Goal: Task Accomplishment & Management: Manage account settings

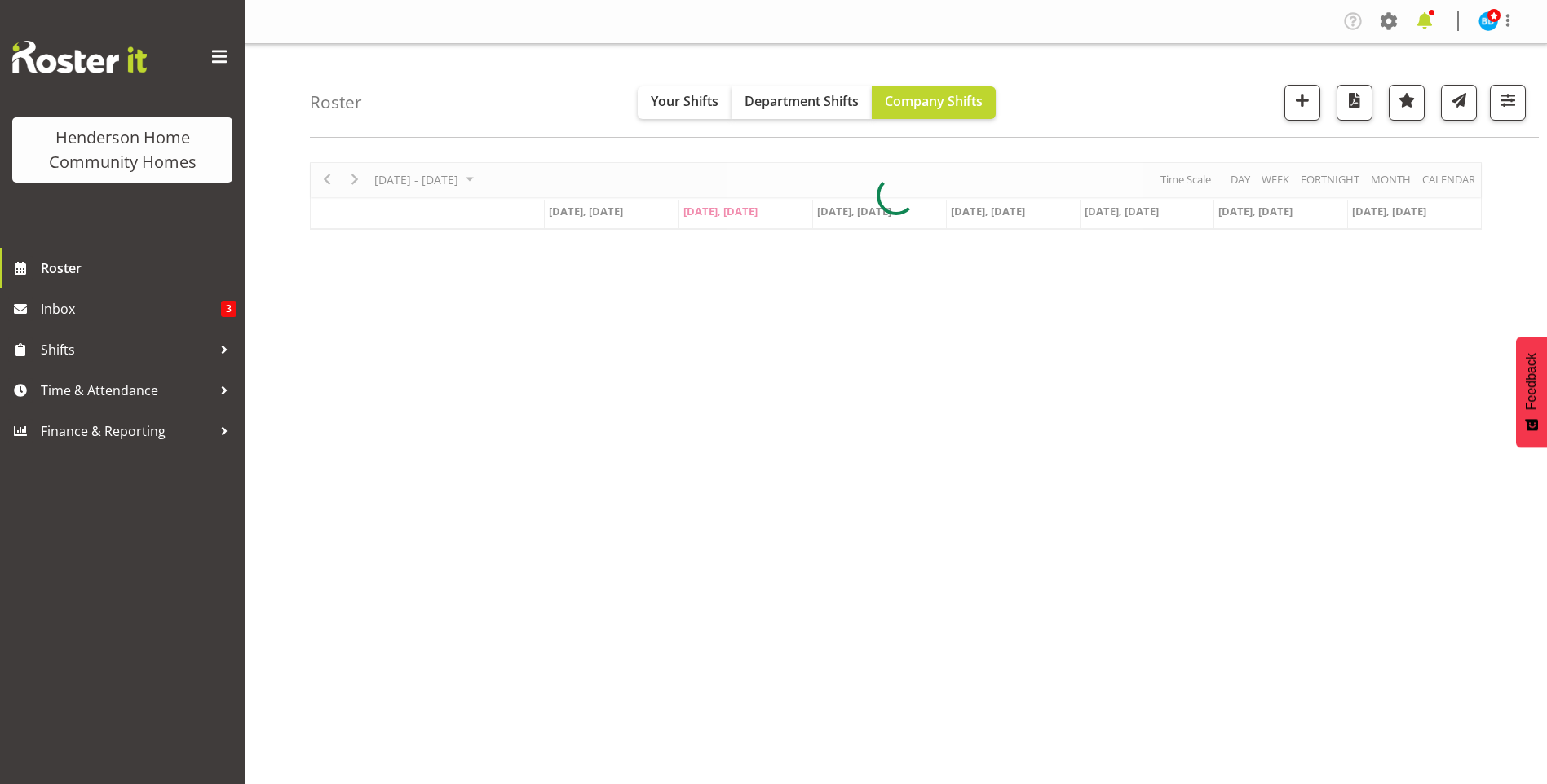
click at [1429, 20] on span at bounding box center [1424, 21] width 26 height 26
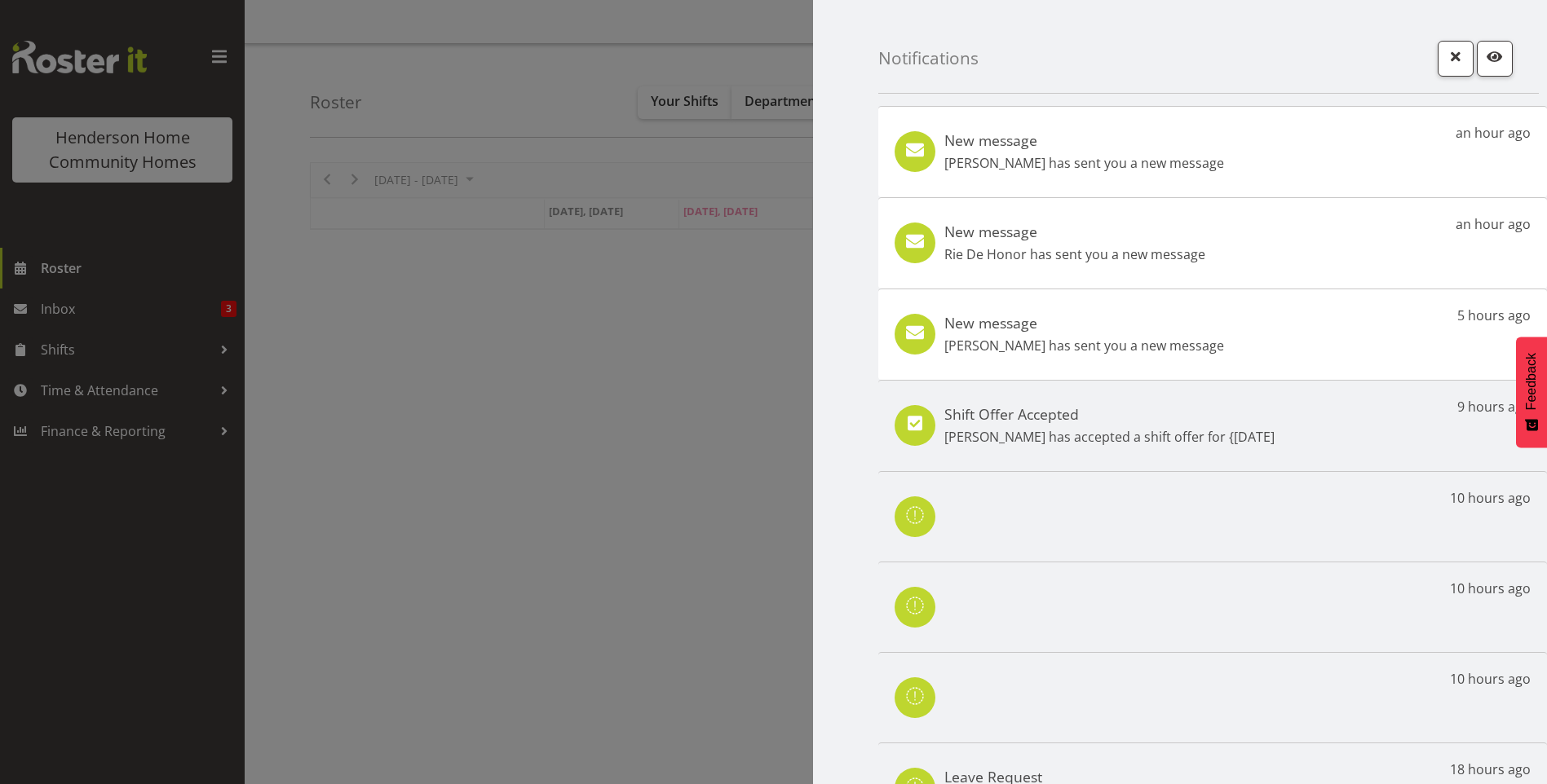
click at [1178, 344] on p "Asiasiga Vili has sent you a new message" at bounding box center [1083, 346] width 280 height 20
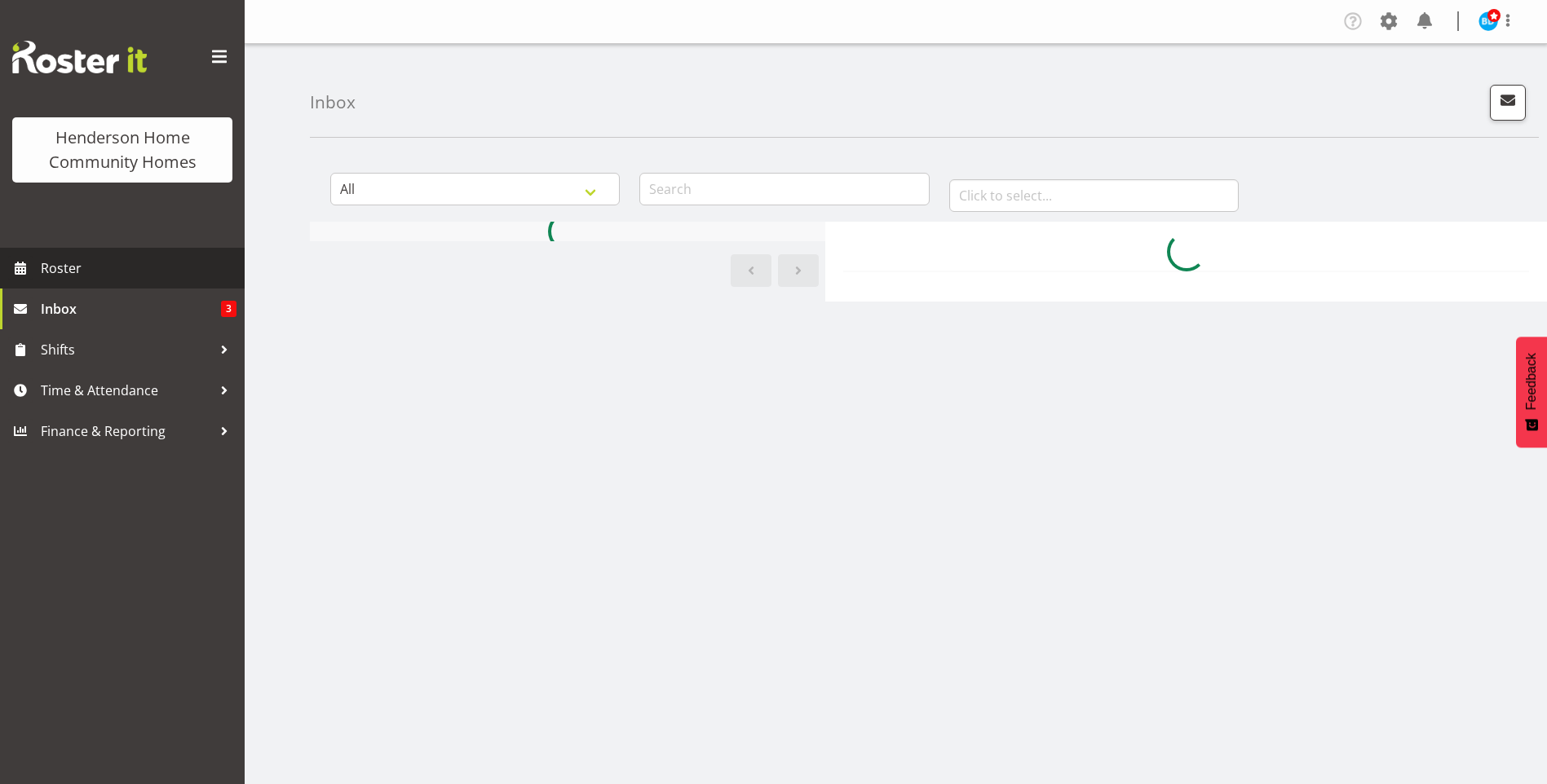
click at [163, 273] on span "Roster" at bounding box center [138, 268] width 196 height 24
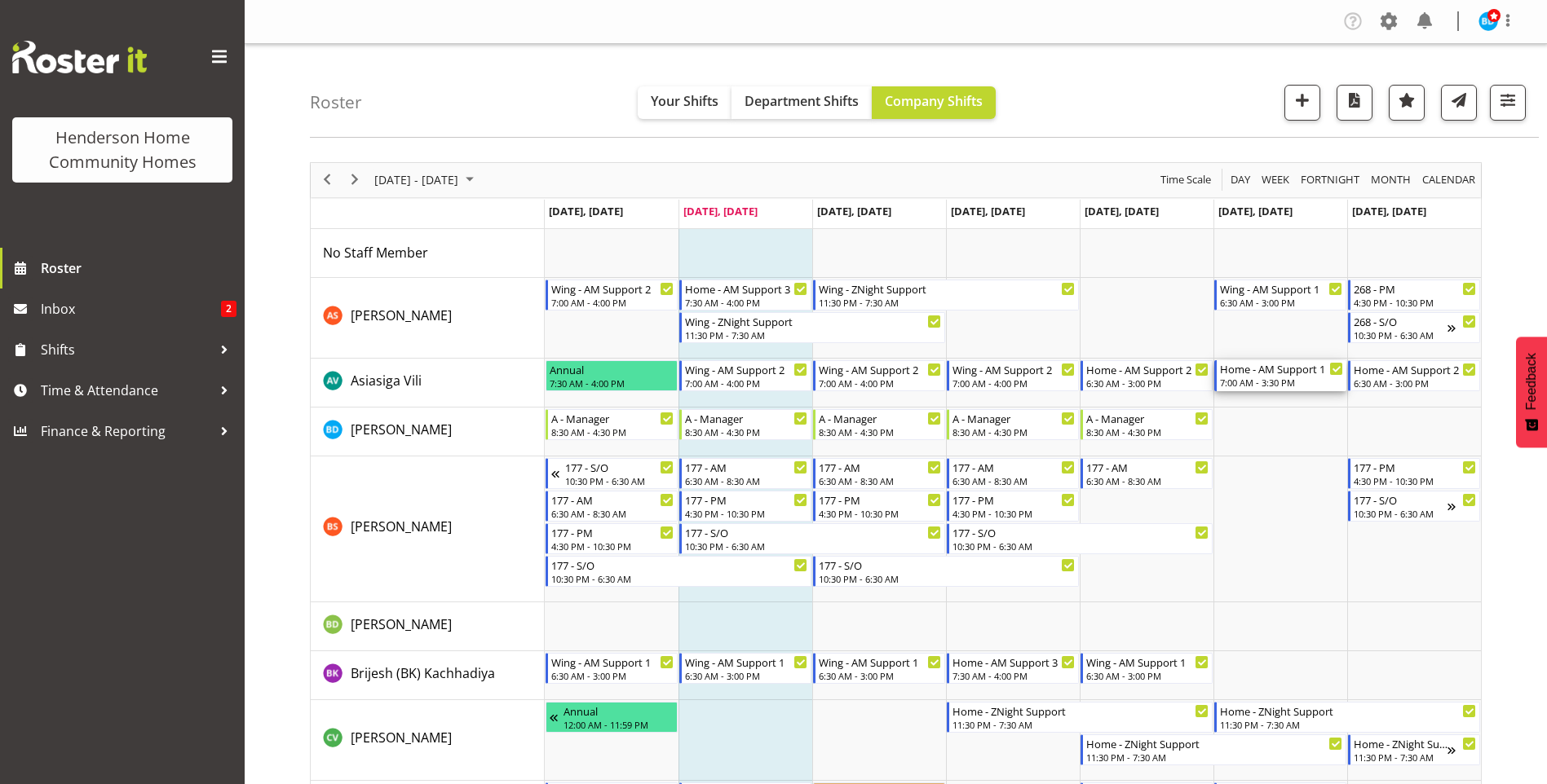
click at [1273, 384] on div "7:00 AM - 3:30 PM" at bounding box center [1281, 383] width 123 height 13
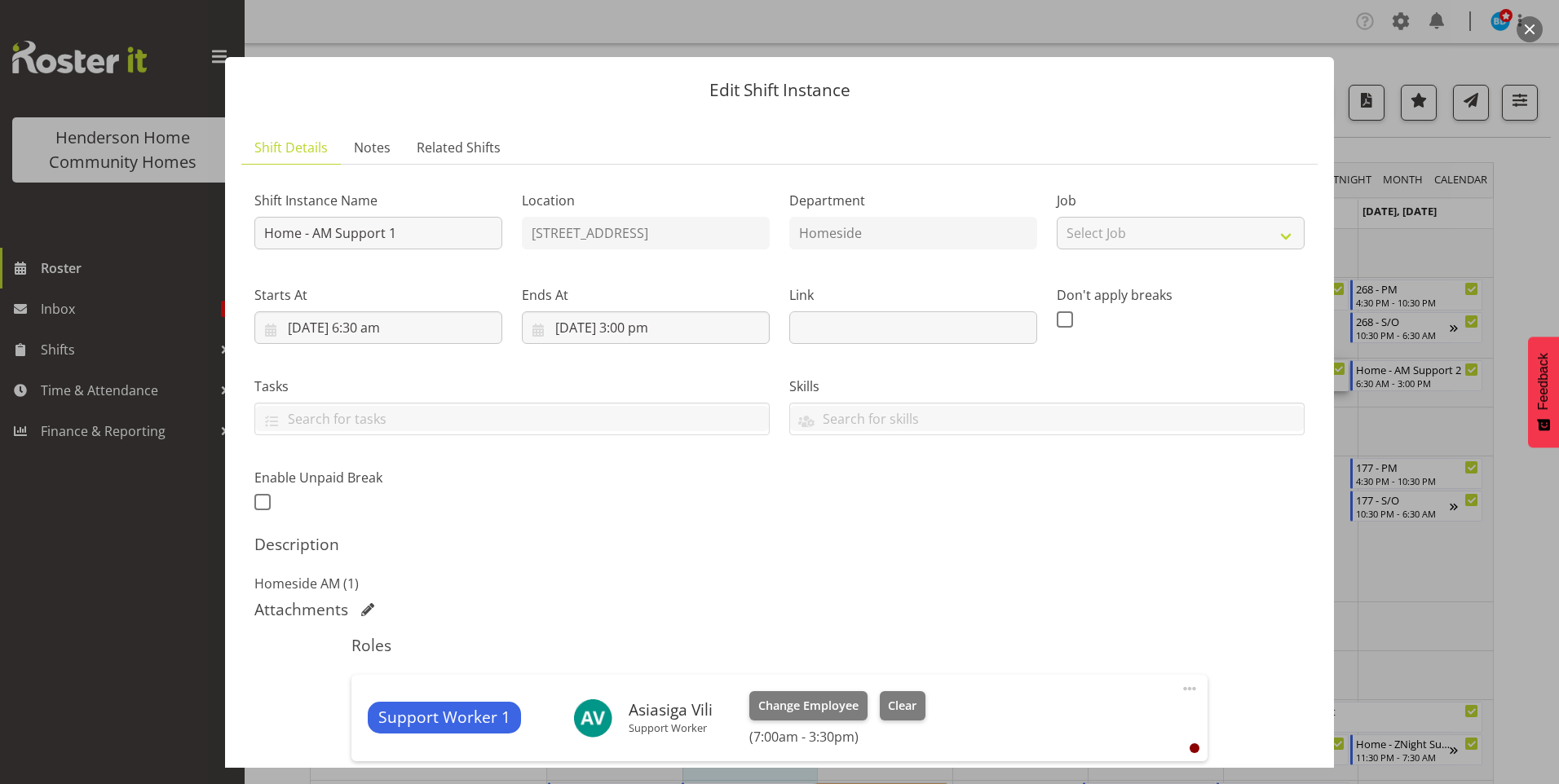
click at [1180, 686] on span at bounding box center [1189, 688] width 20 height 20
click at [1061, 721] on link "Edit" at bounding box center [1120, 725] width 156 height 30
select select "7"
select select "2025"
select select "7"
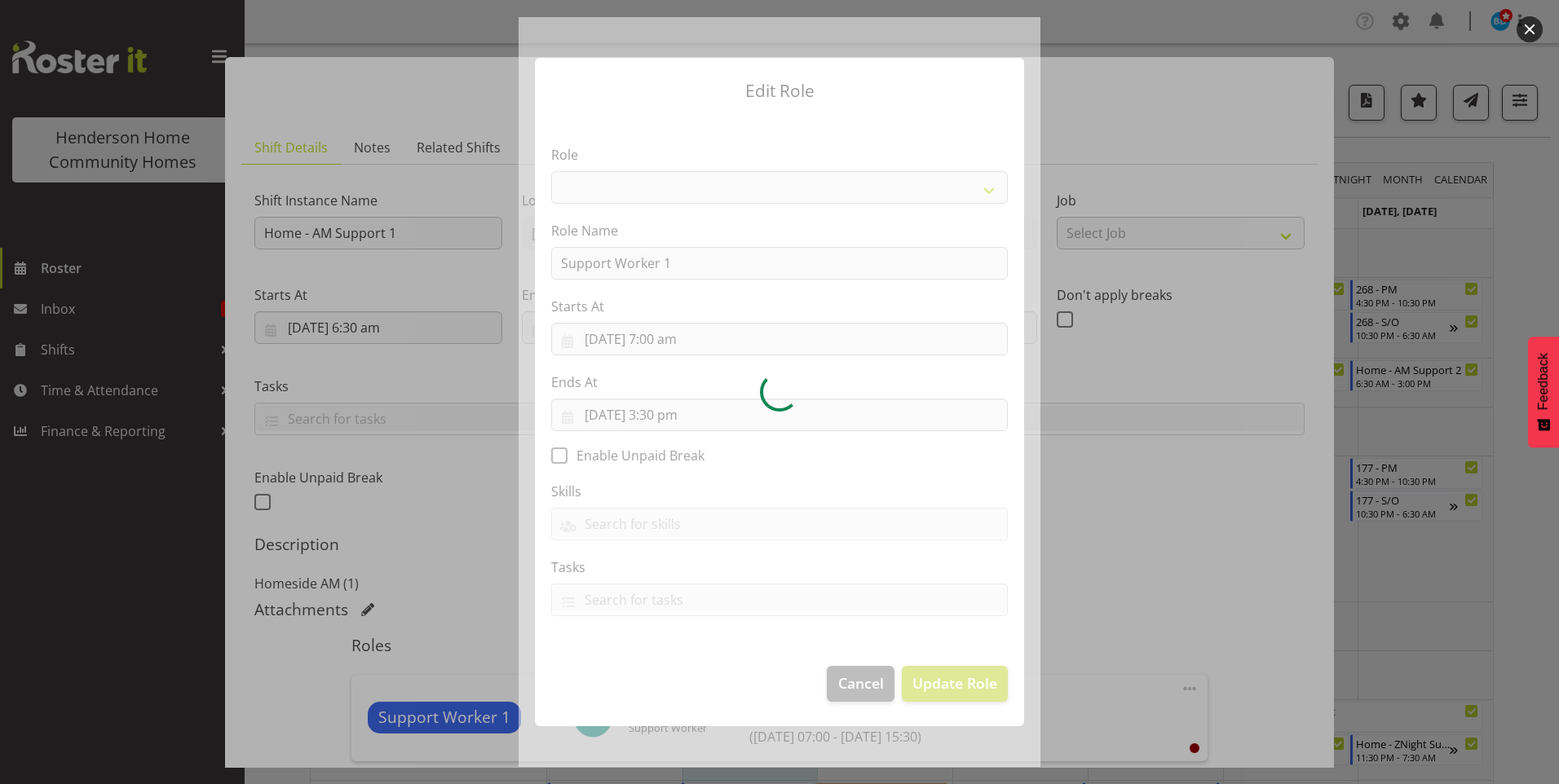
select select "1214"
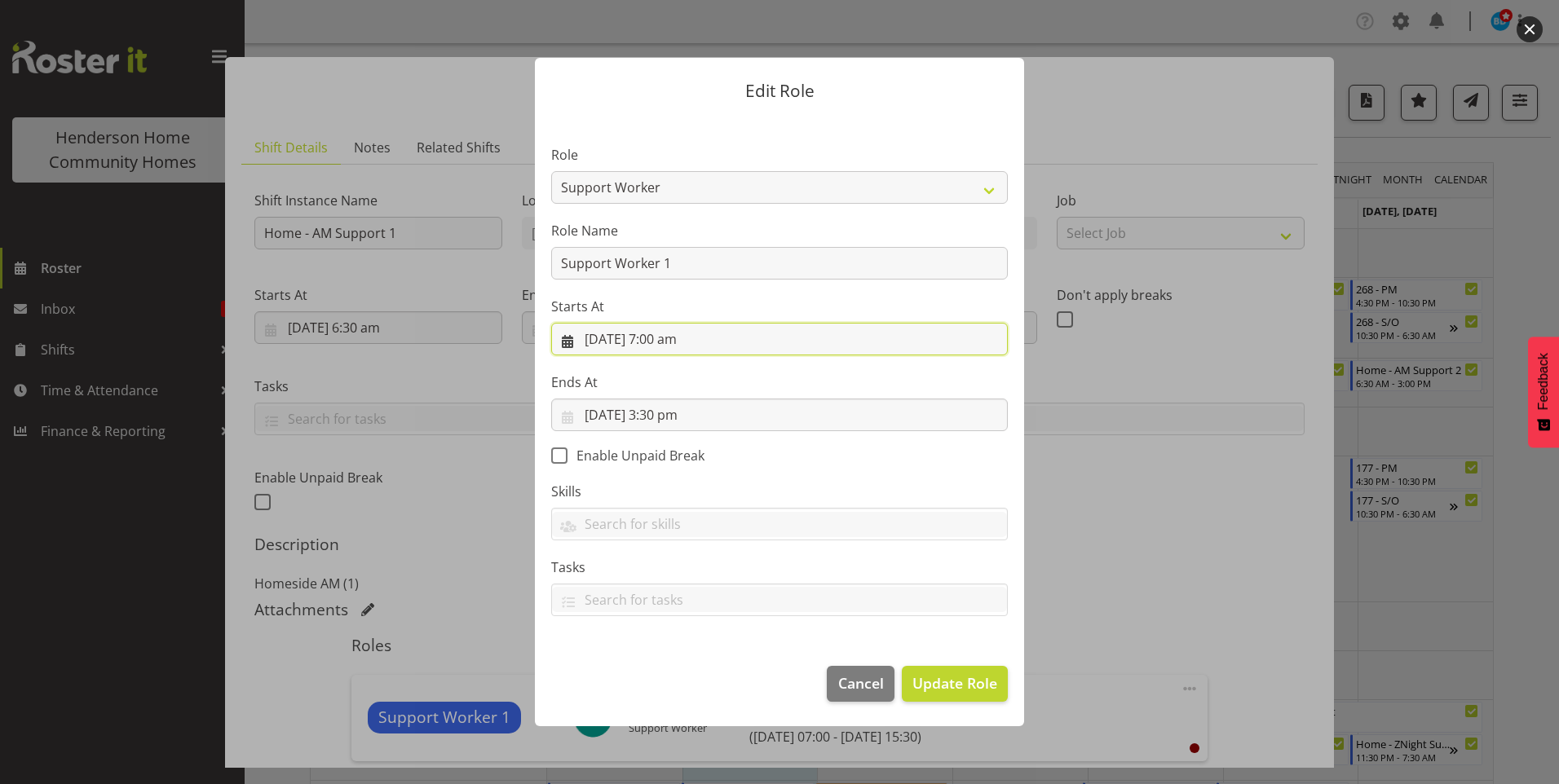
click at [669, 338] on input "23/08/2025, 7:00 am" at bounding box center [779, 338] width 456 height 33
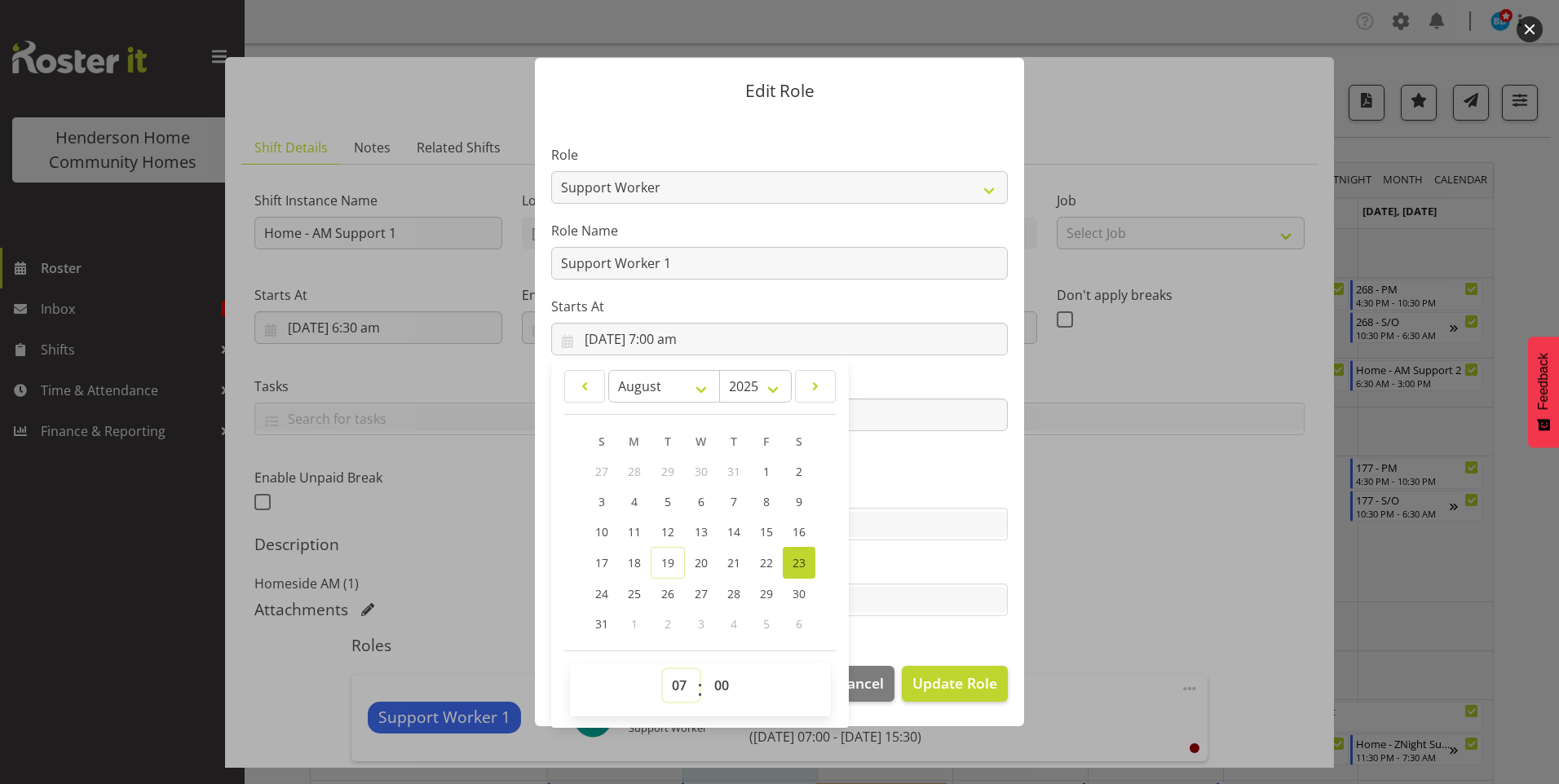
drag, startPoint x: 682, startPoint y: 685, endPoint x: 688, endPoint y: 675, distance: 11.7
click at [682, 683] on select "00 01 02 03 04 05 06 07 08 09 10 11 12 13 14 15 16 17 18 19 20 21 22 23" at bounding box center [680, 685] width 36 height 33
select select "6"
click at [662, 669] on select "00 01 02 03 04 05 06 07 08 09 10 11 12 13 14 15 16 17 18 19 20 21 22 23" at bounding box center [680, 685] width 36 height 33
type input "23/08/2025, 6:00 am"
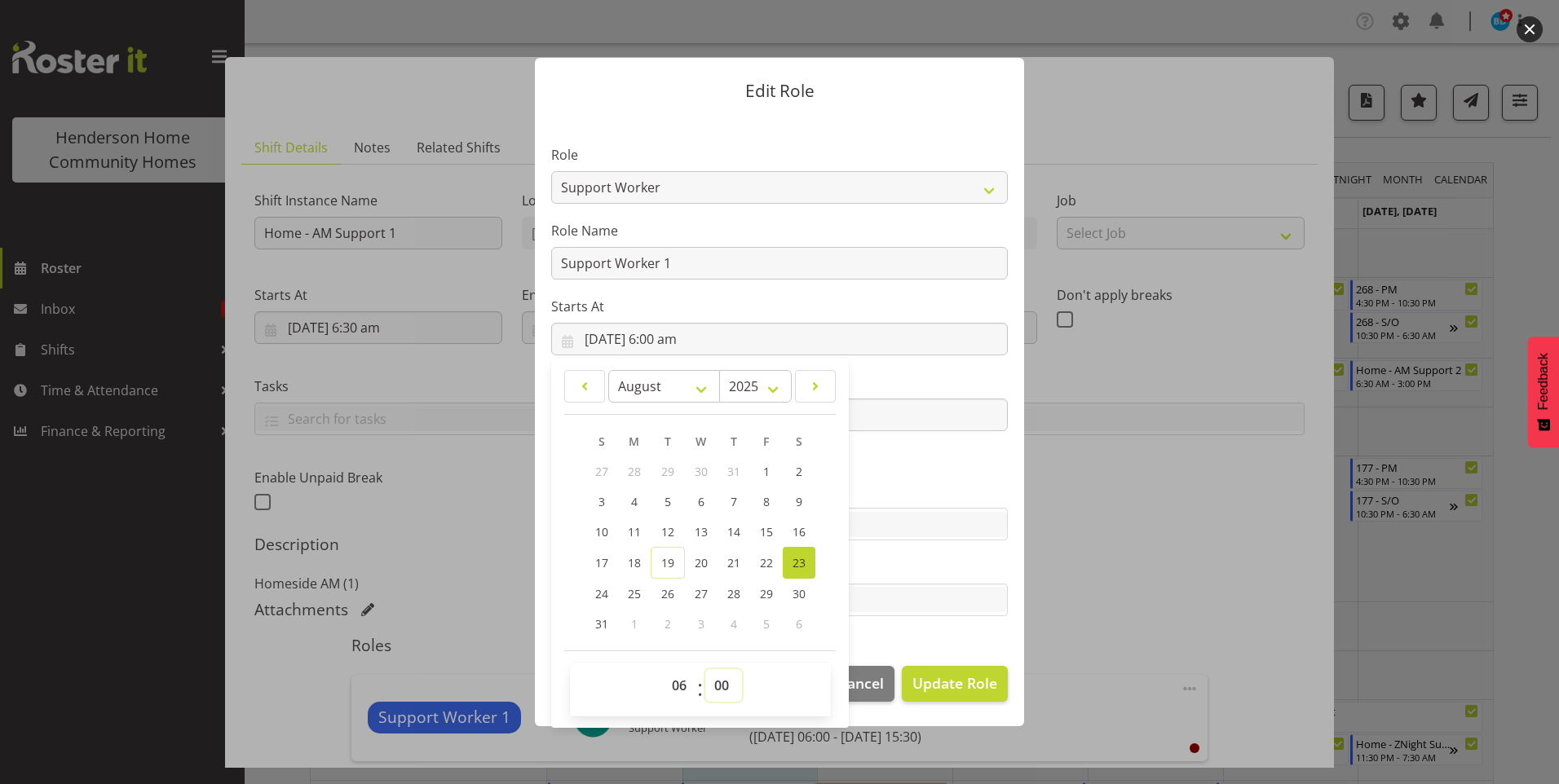
click at [724, 686] on select "00 01 02 03 04 05 06 07 08 09 10 11 12 13 14 15 16 17 18 19 20 21 22 23 24 25 2…" at bounding box center [723, 685] width 36 height 33
select select "30"
click at [705, 669] on select "00 01 02 03 04 05 06 07 08 09 10 11 12 13 14 15 16 17 18 19 20 21 22 23 24 25 2…" at bounding box center [723, 685] width 36 height 33
type input "23/08/2025, 6:30 am"
click at [902, 429] on input "23/08/2025, 3:30 pm" at bounding box center [779, 414] width 456 height 33
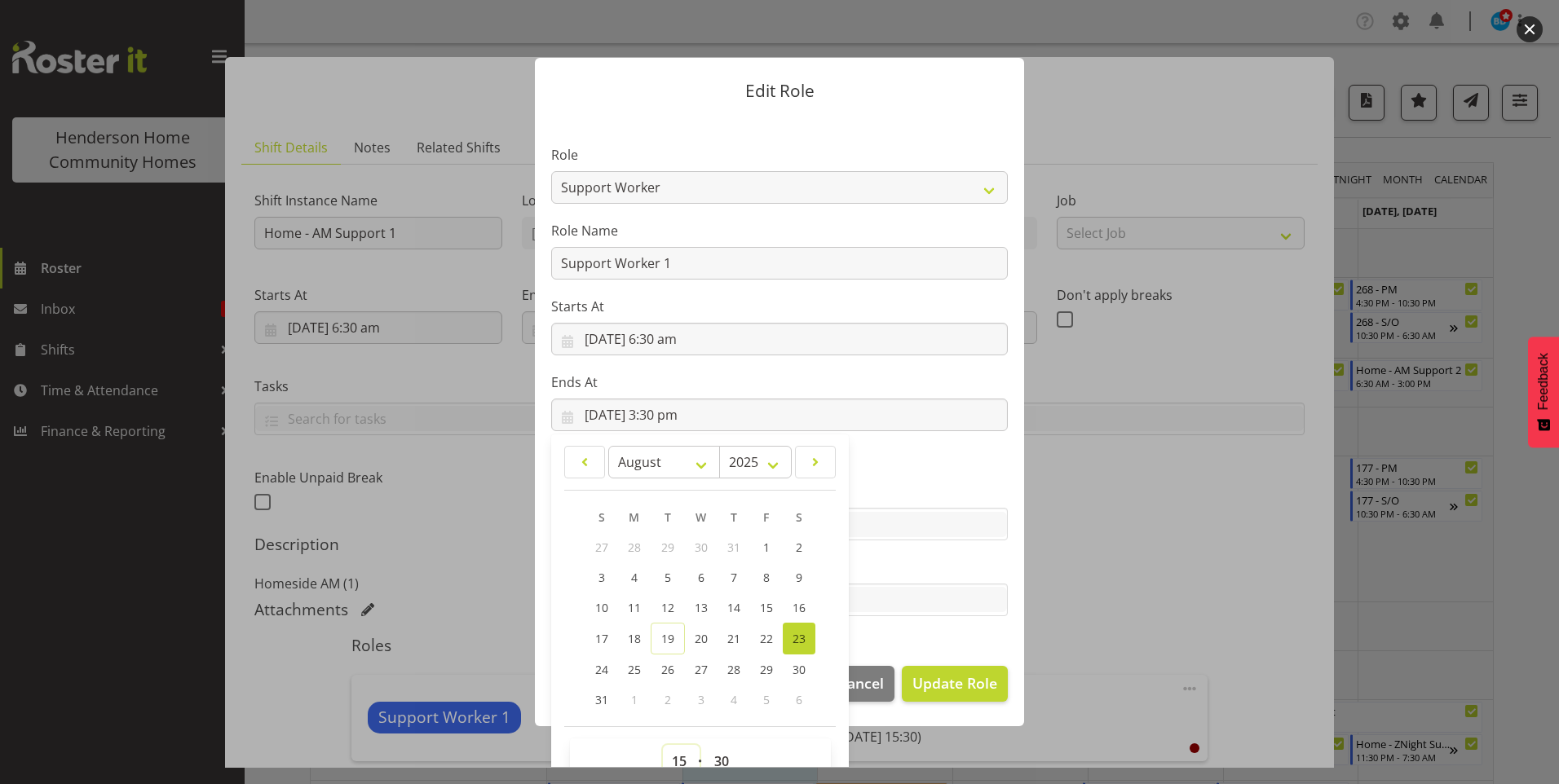
scroll to position [10, 0]
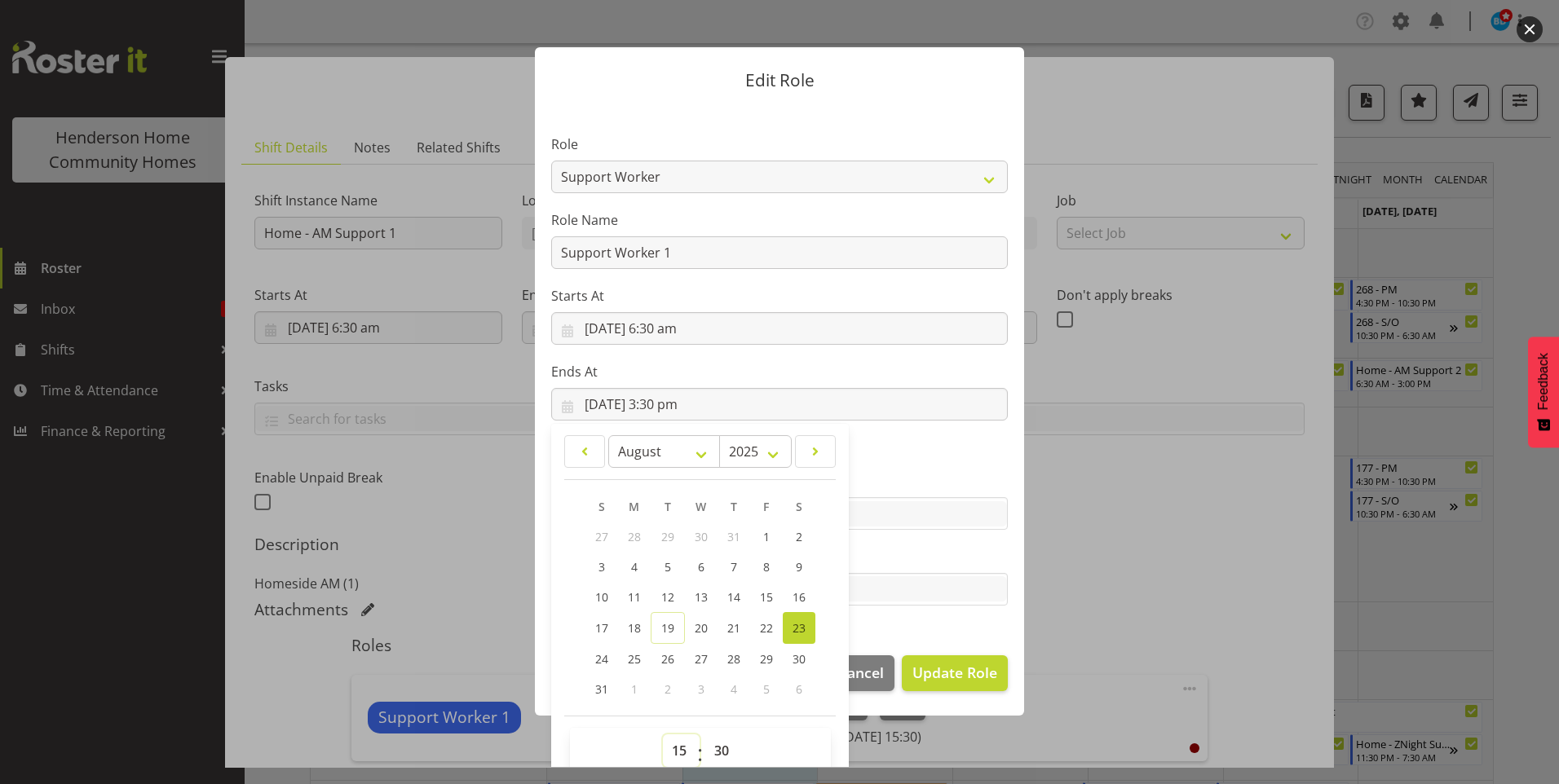
drag, startPoint x: 675, startPoint y: 753, endPoint x: 681, endPoint y: 719, distance: 34.5
click at [676, 750] on select "00 01 02 03 04 05 06 07 08 09 10 11 12 13 14 15 16 17 18 19 20 21 22 23" at bounding box center [680, 751] width 36 height 33
click at [672, 749] on select "00 01 02 03 04 05 06 07 08 09 10 11 12 13 14 15 16 17 18 19 20 21 22 23" at bounding box center [680, 751] width 36 height 33
select select "11"
click at [662, 735] on select "00 01 02 03 04 05 06 07 08 09 10 11 12 13 14 15 16 17 18 19 20 21 22 23" at bounding box center [680, 751] width 36 height 33
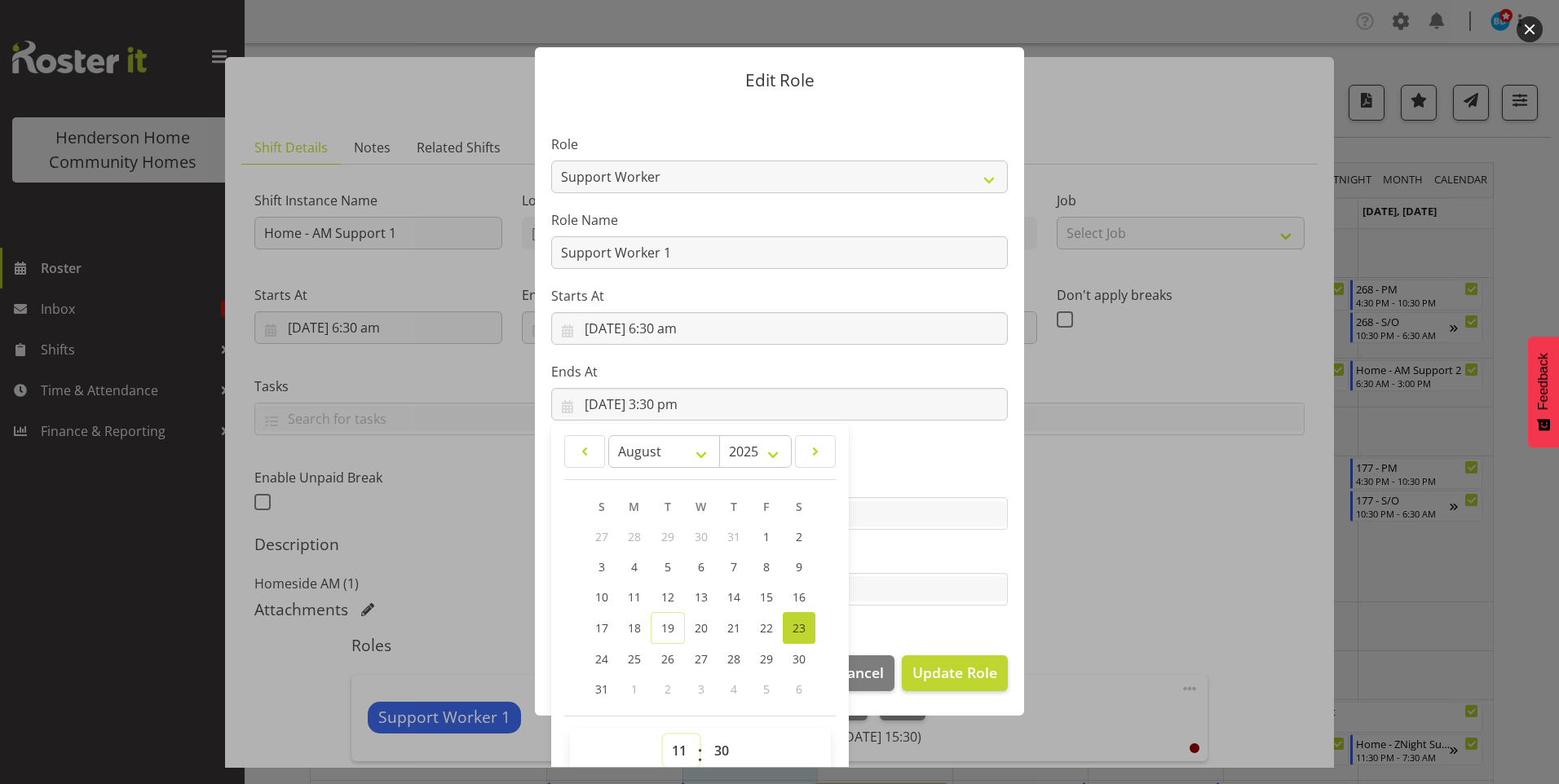
type input "23/08/2025, 11:30 am"
click at [887, 608] on section "Role Cleaner Maintenance Manager RN Support Worker Role Name Support Worker 1 S…" at bounding box center [780, 372] width 489 height 533
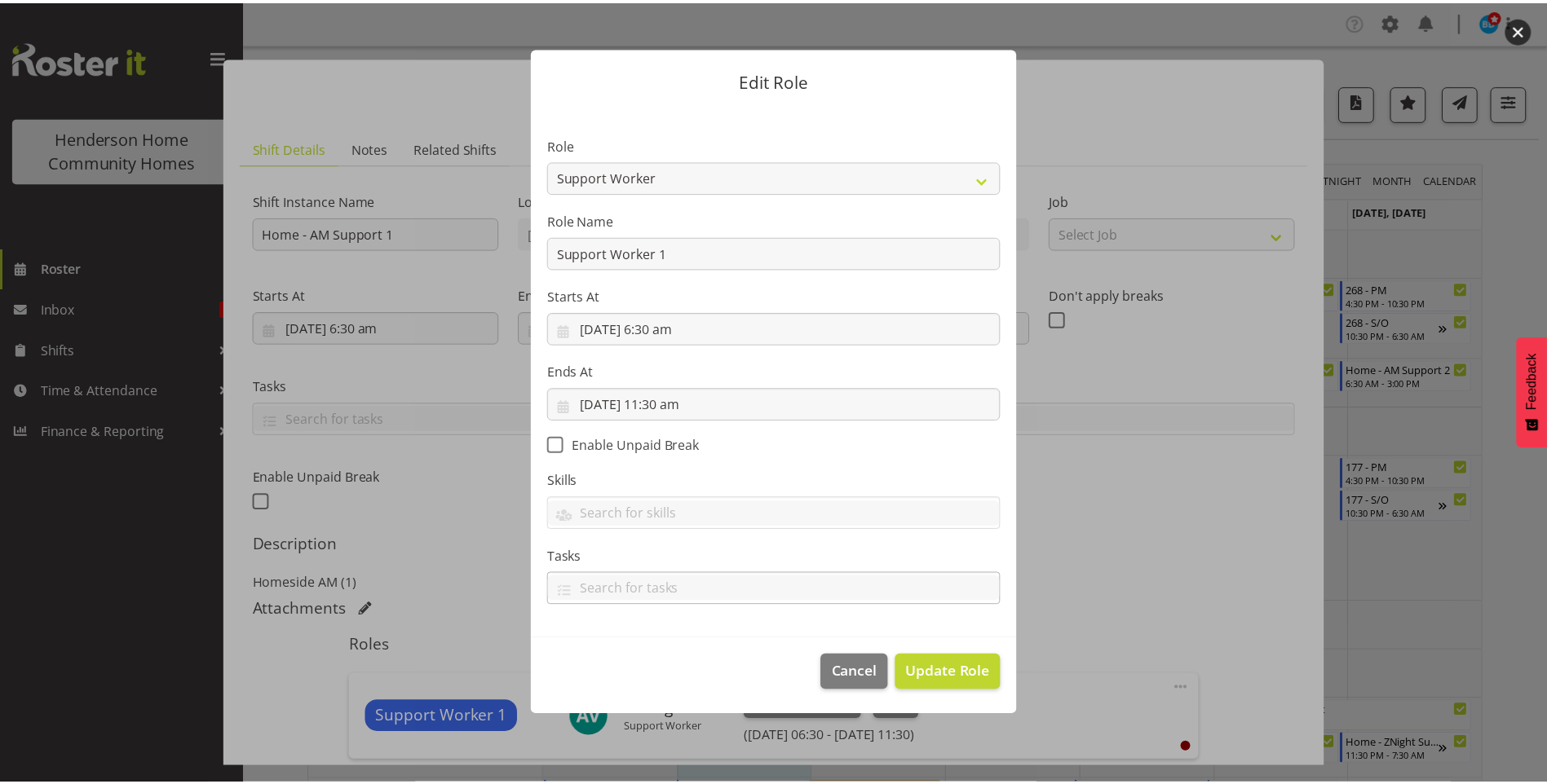
scroll to position [0, 0]
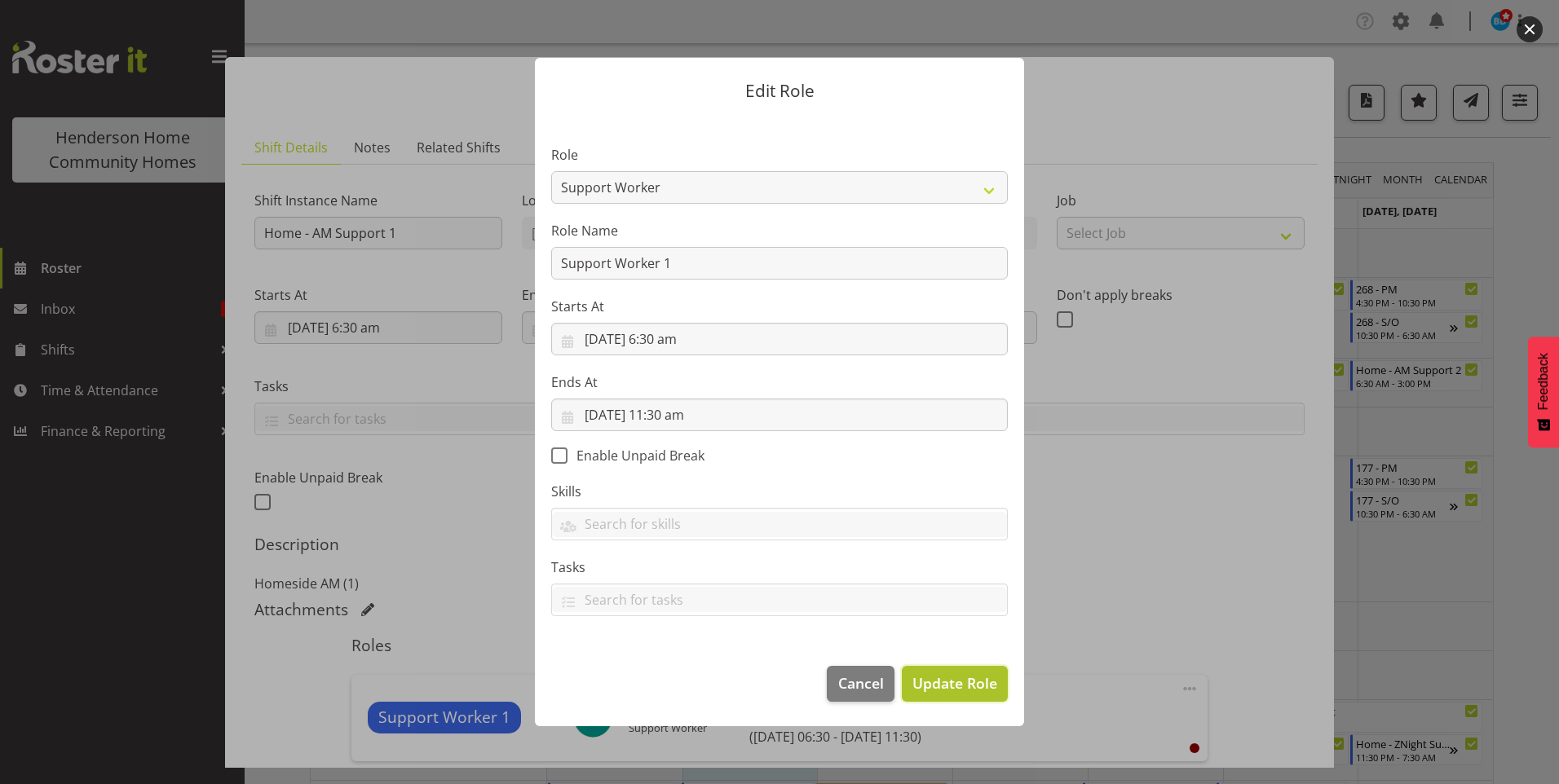
click at [950, 685] on span "Update Role" at bounding box center [954, 683] width 85 height 21
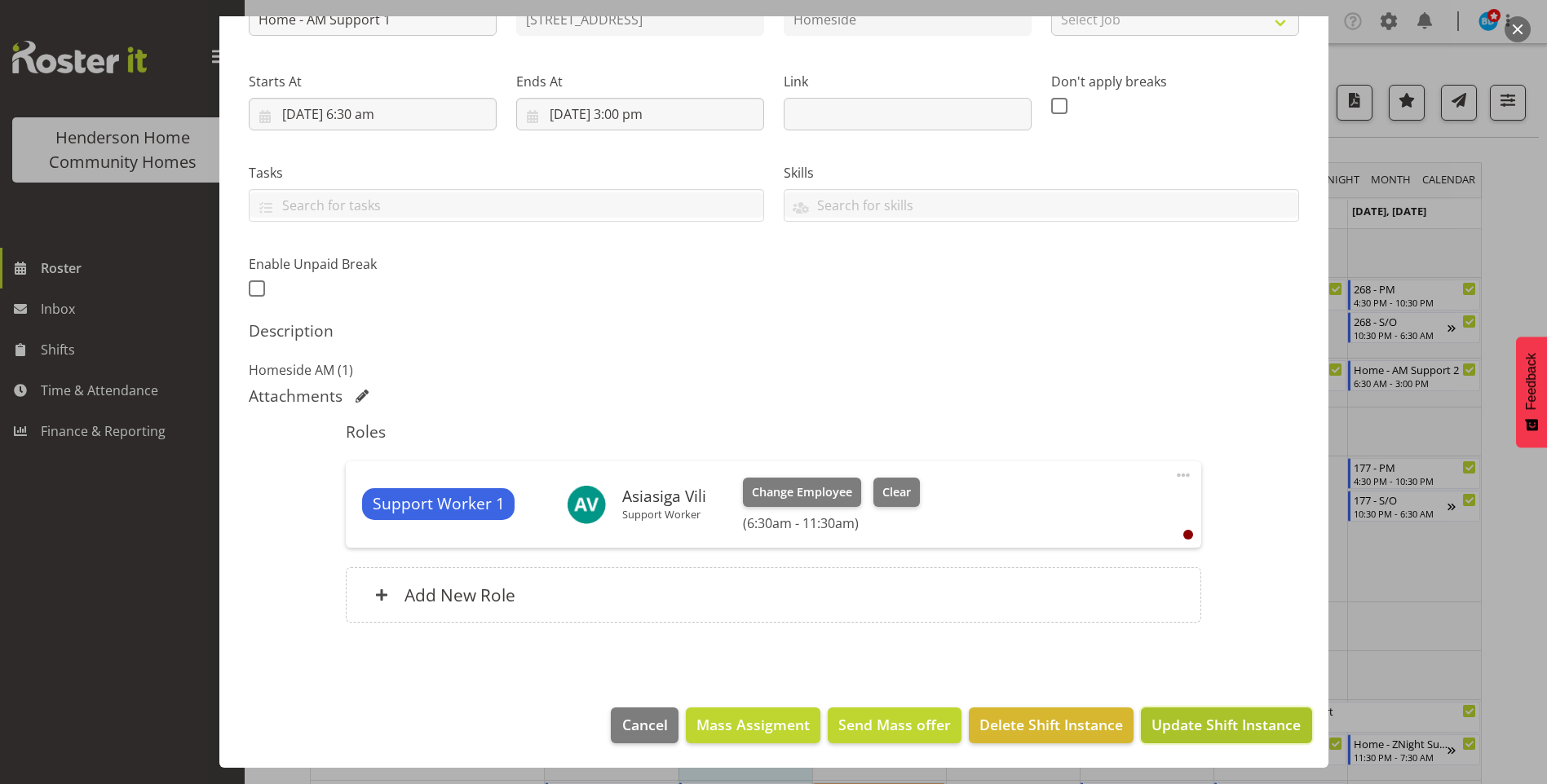
click at [1230, 728] on span "Update Shift Instance" at bounding box center [1226, 725] width 150 height 21
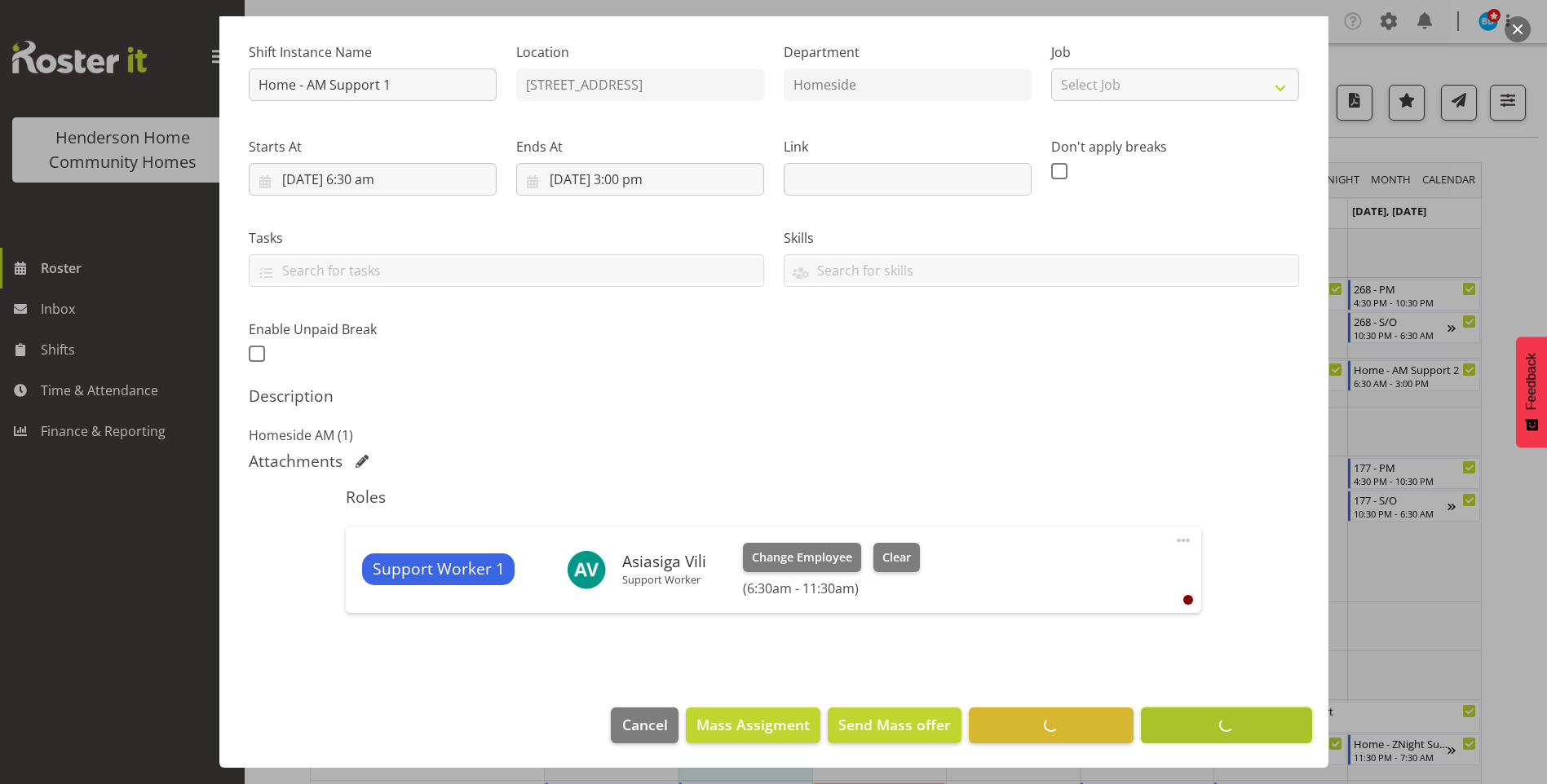
scroll to position [149, 0]
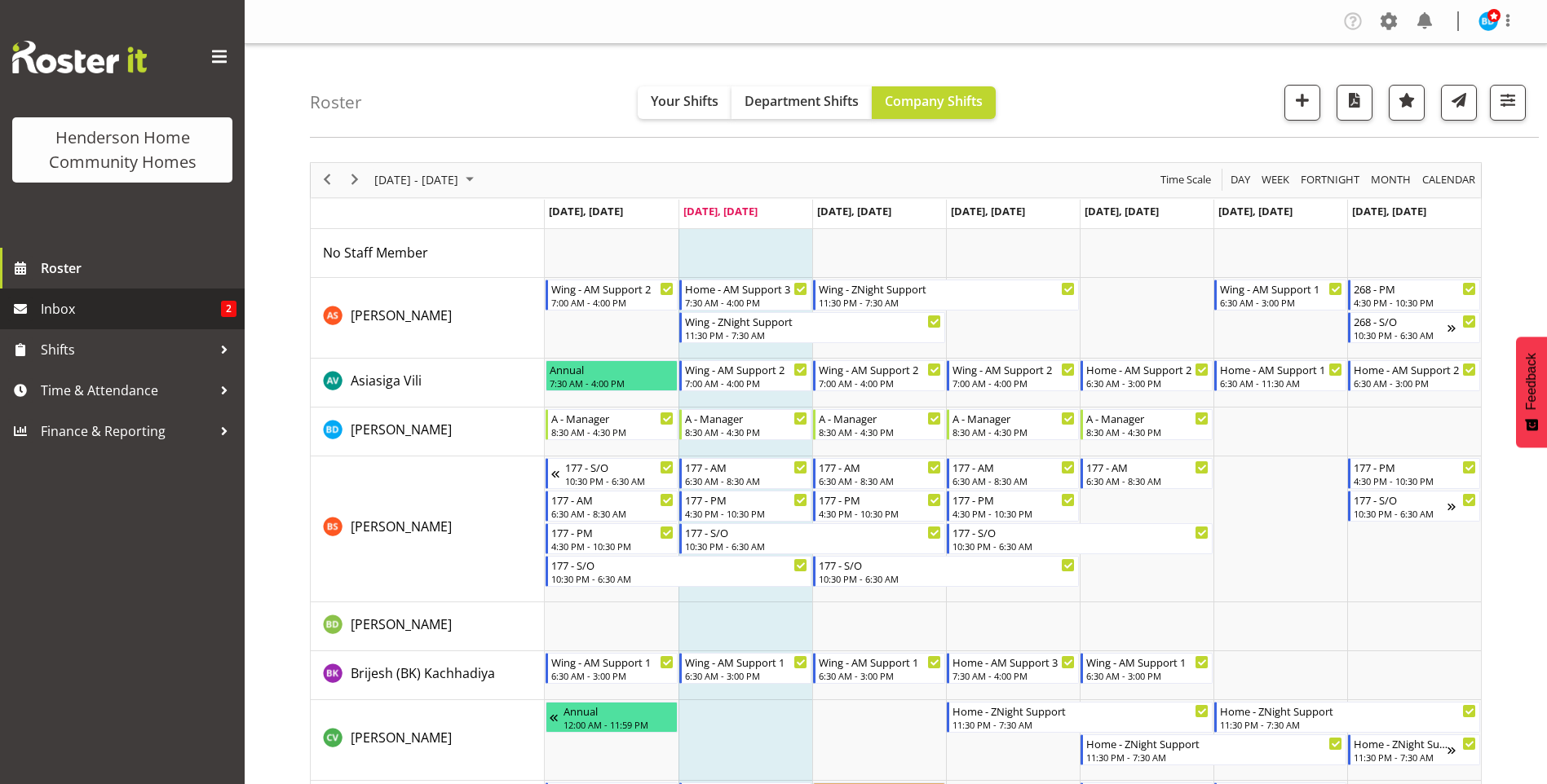
click at [141, 309] on span "Inbox" at bounding box center [131, 308] width 180 height 24
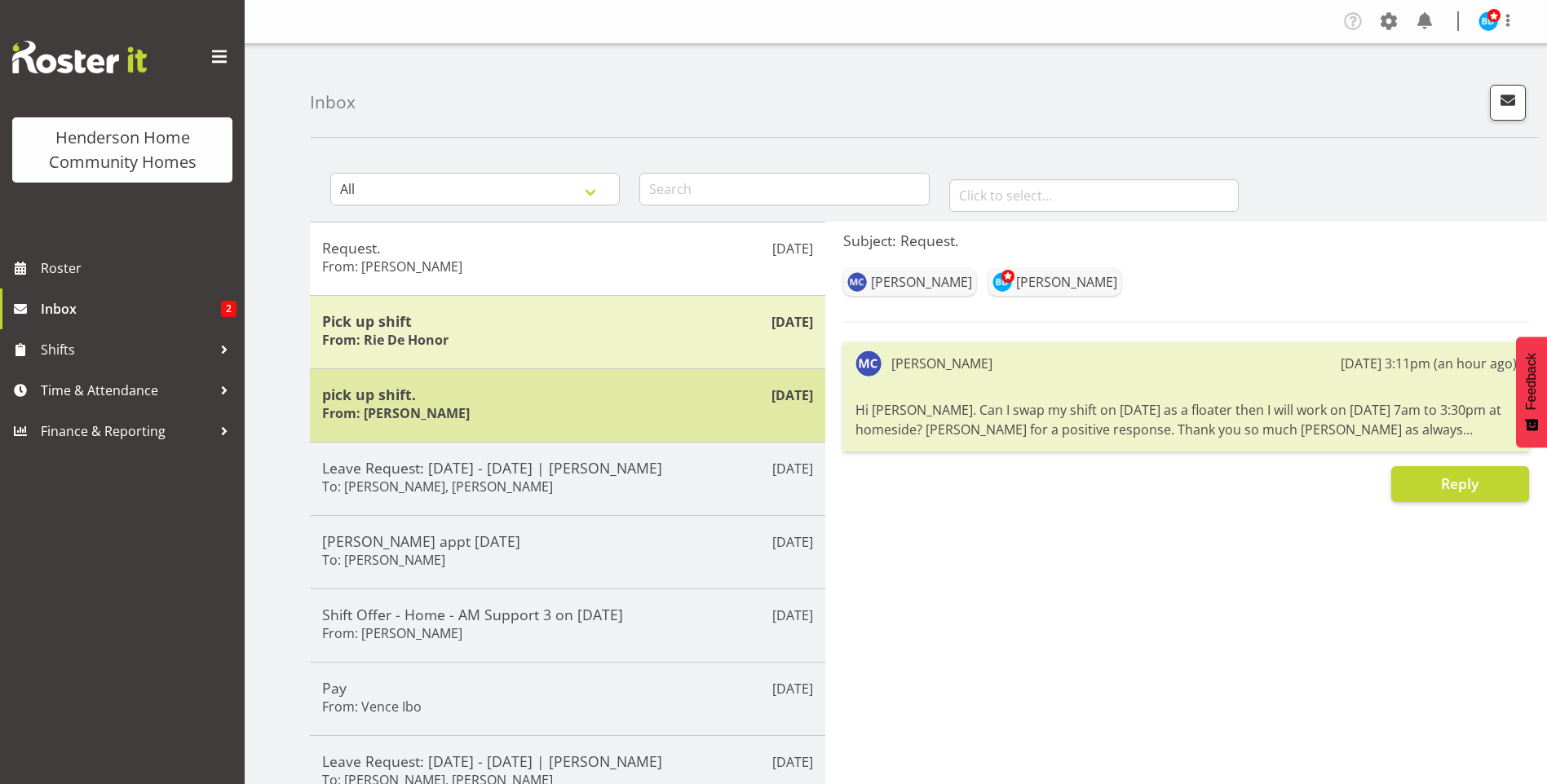
click at [464, 404] on div "pick up shift. From: [PERSON_NAME]" at bounding box center [568, 405] width 491 height 40
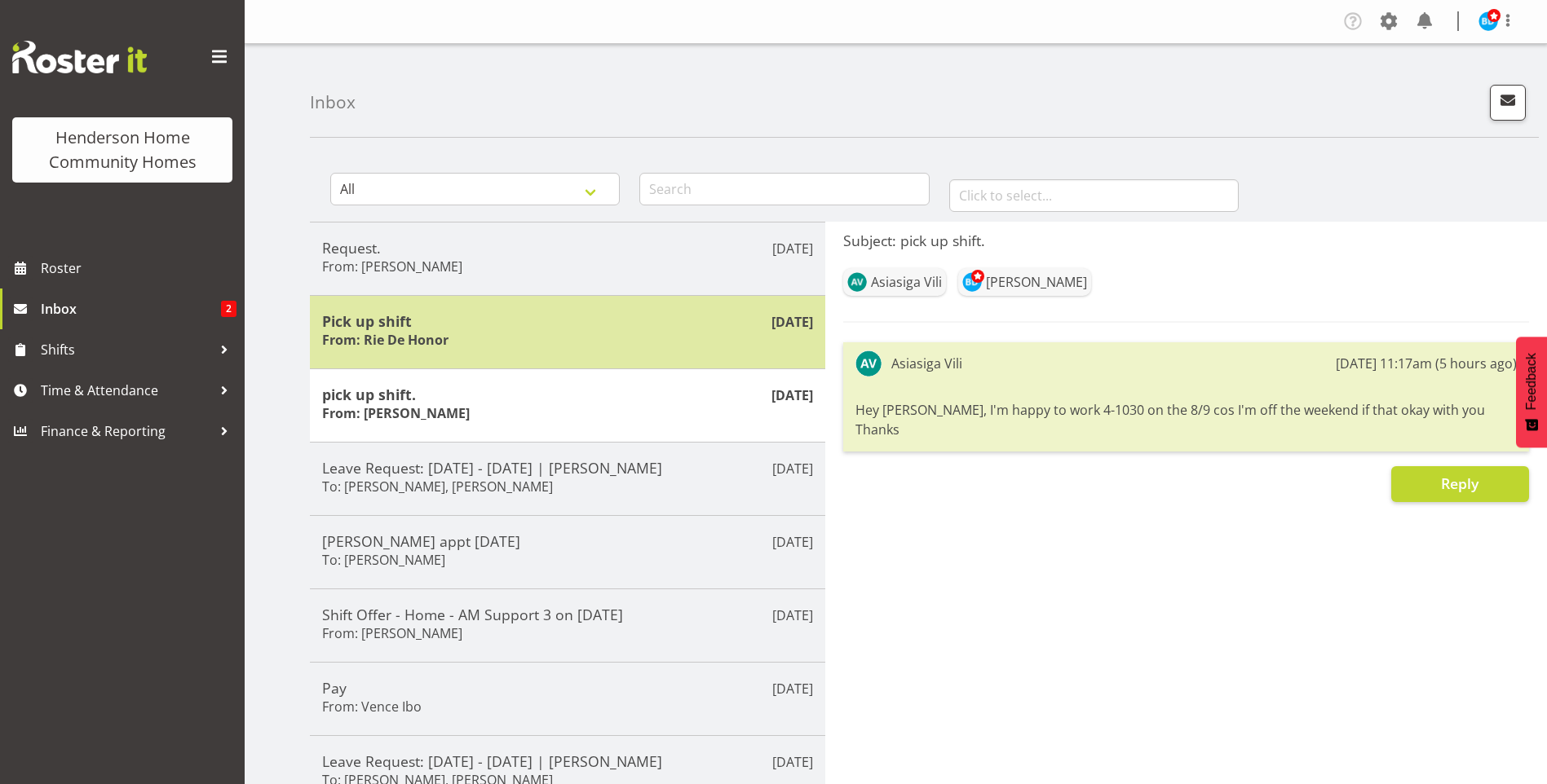
click at [444, 341] on h6 "From: Rie De Honor" at bounding box center [386, 340] width 126 height 17
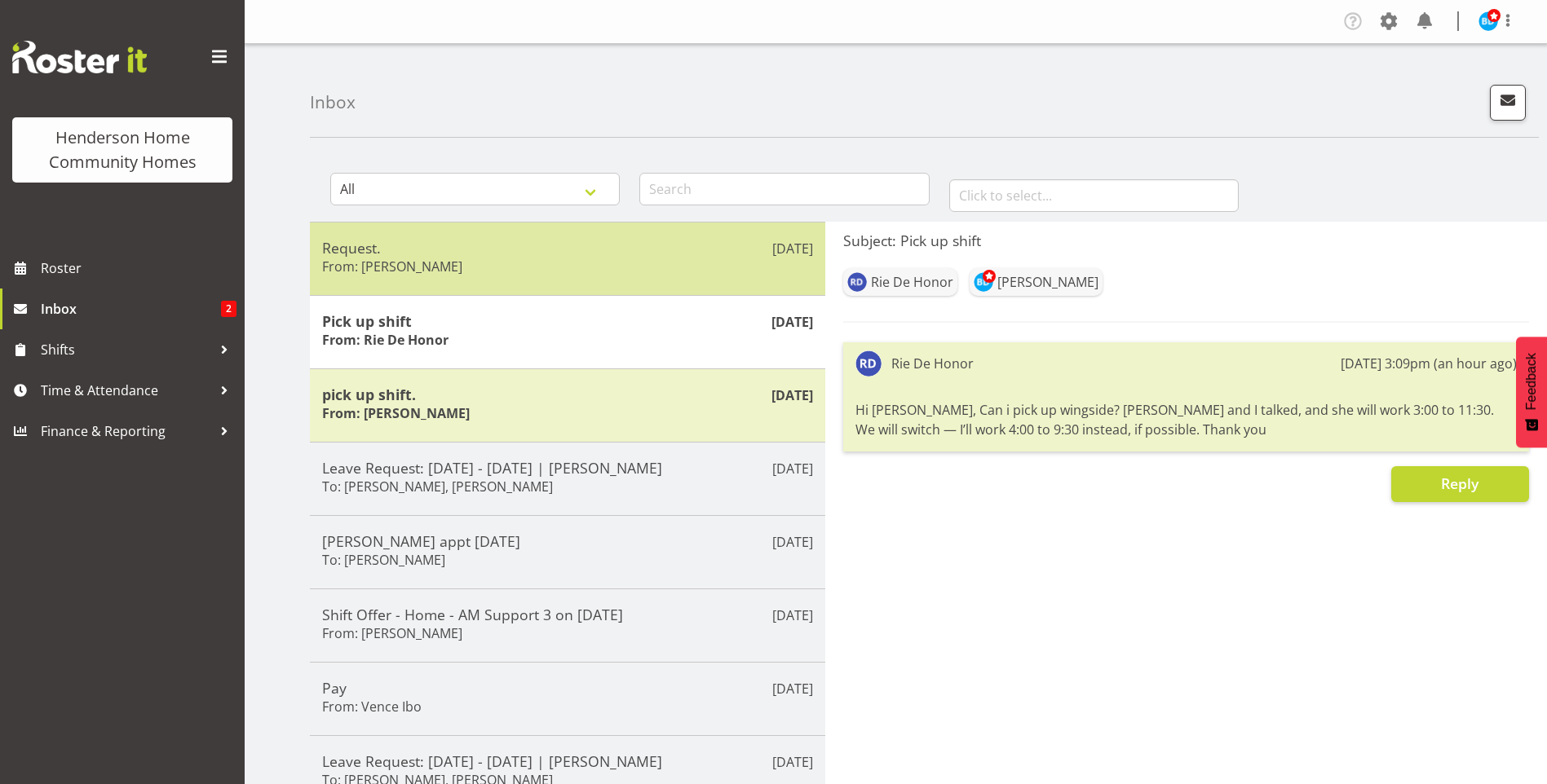
click at [500, 268] on div "Request. From: Maria Cerbas" at bounding box center [568, 258] width 491 height 40
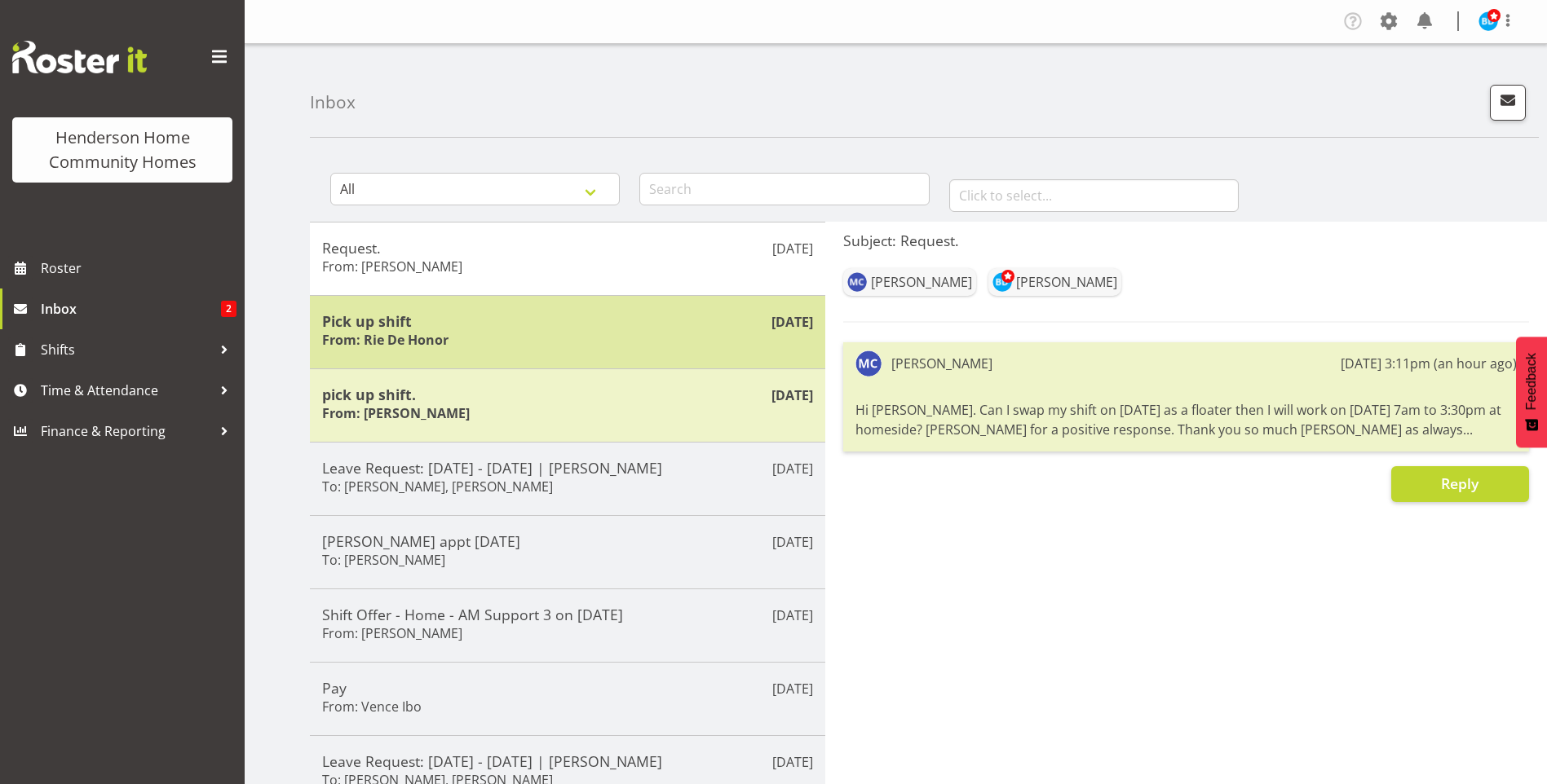
click at [503, 346] on div "Pick up shift From: Rie De Honor" at bounding box center [568, 332] width 491 height 40
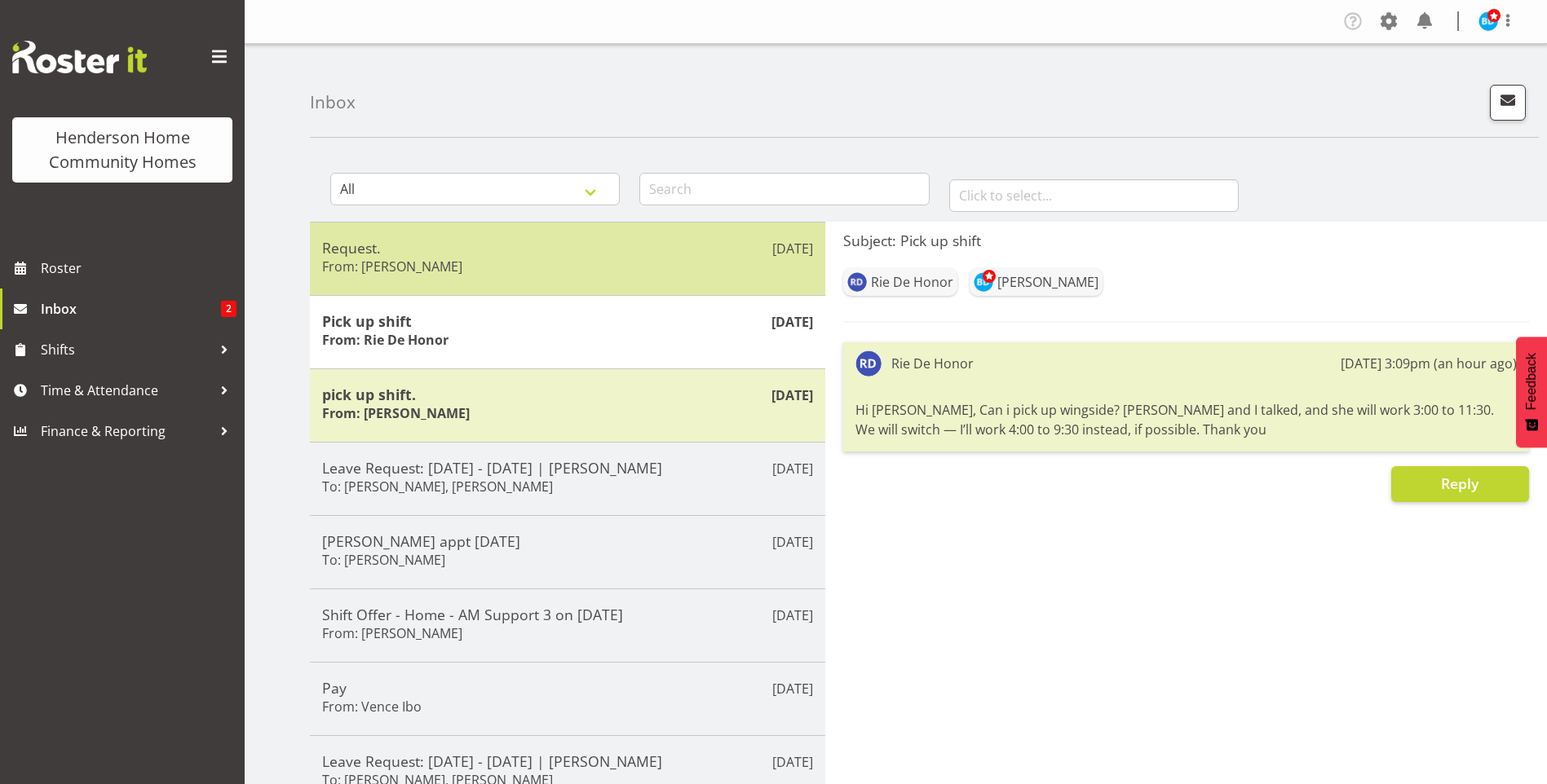
click at [539, 261] on div "Request. From: Maria Cerbas" at bounding box center [568, 258] width 491 height 40
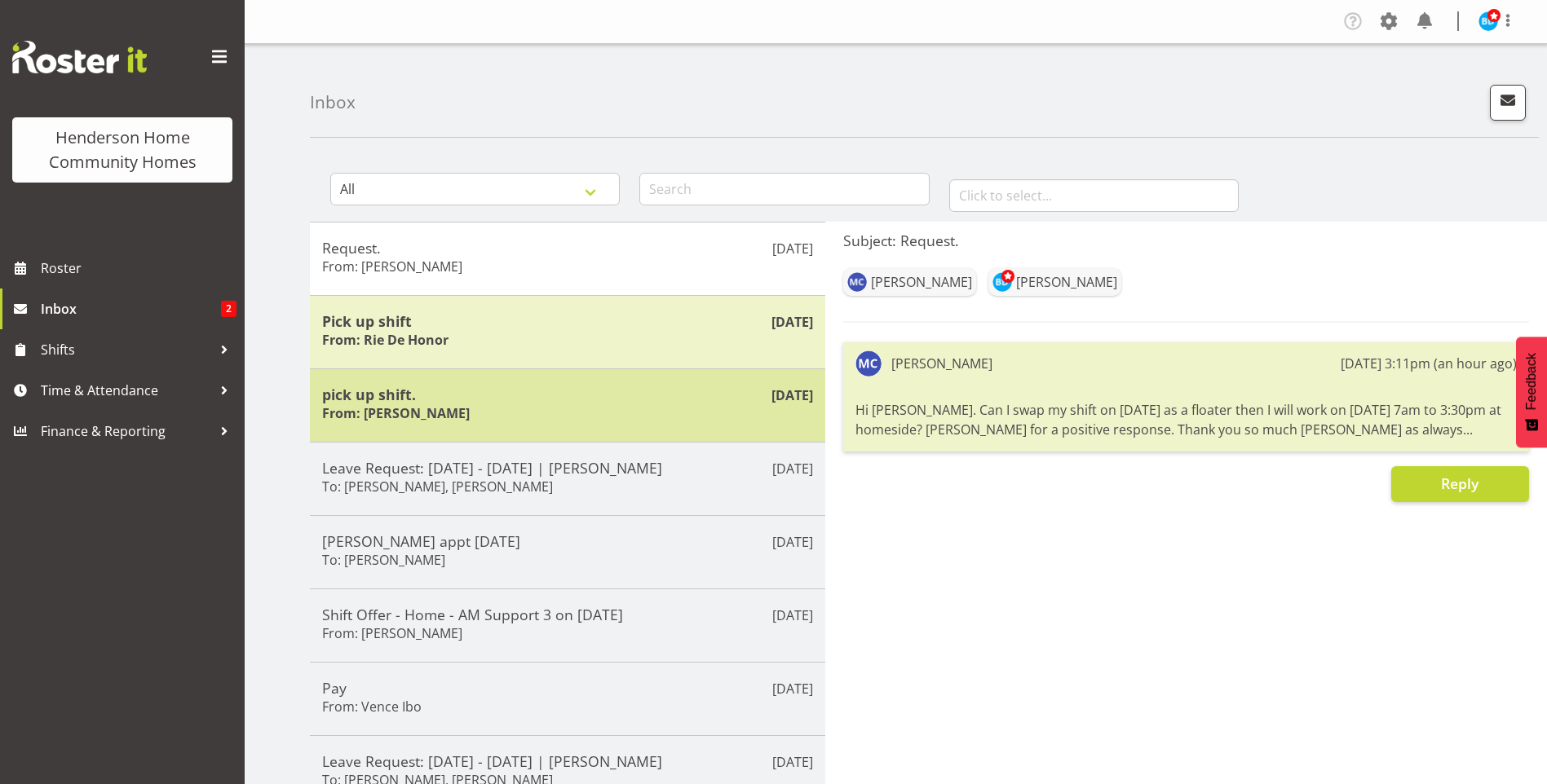
click at [543, 423] on div "pick up shift. From: Asiasiga Vili" at bounding box center [568, 405] width 491 height 40
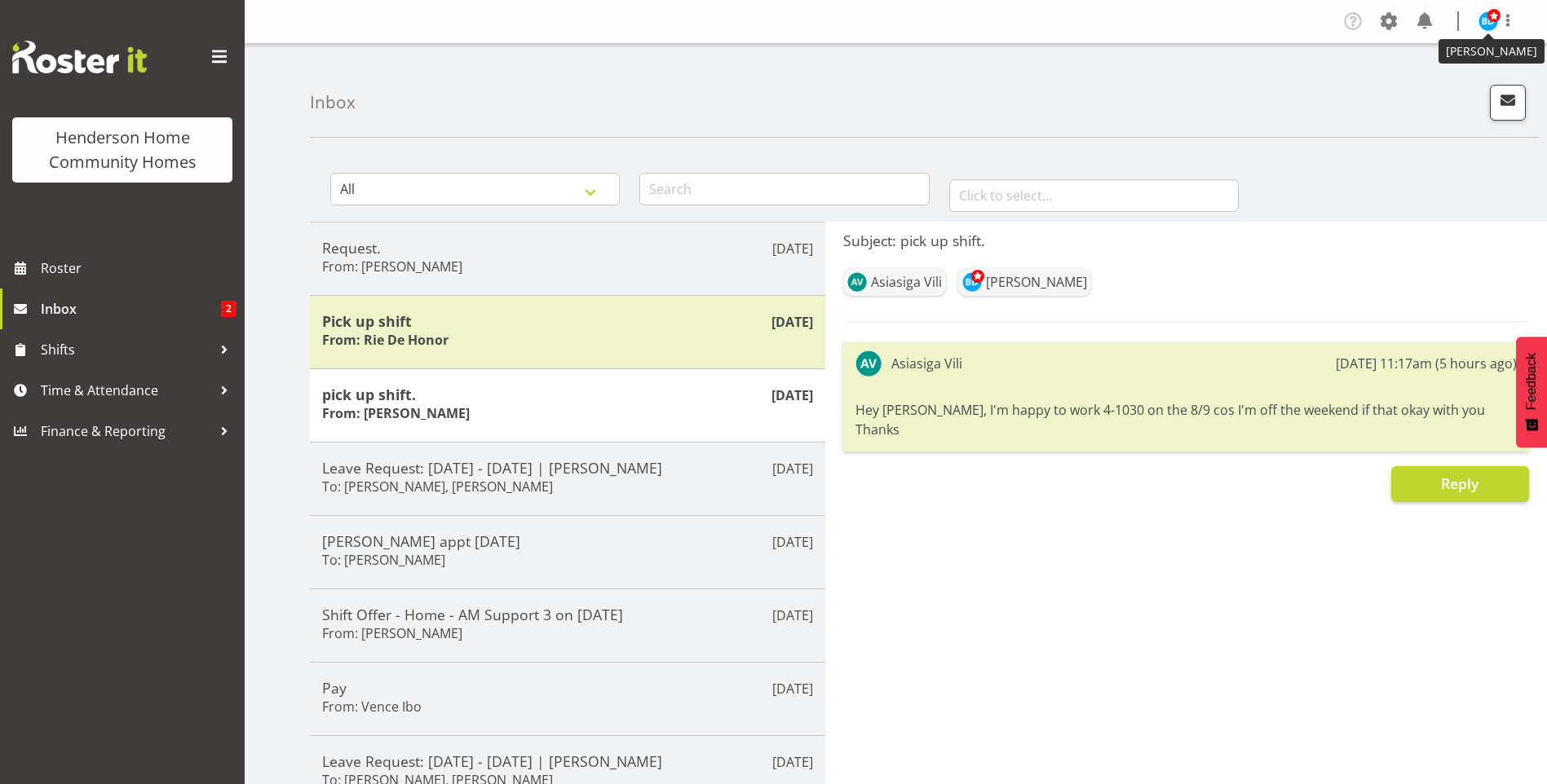
click at [1495, 22] on span at bounding box center [1494, 16] width 13 height 13
click at [1413, 84] on link "Log Out" at bounding box center [1439, 85] width 156 height 30
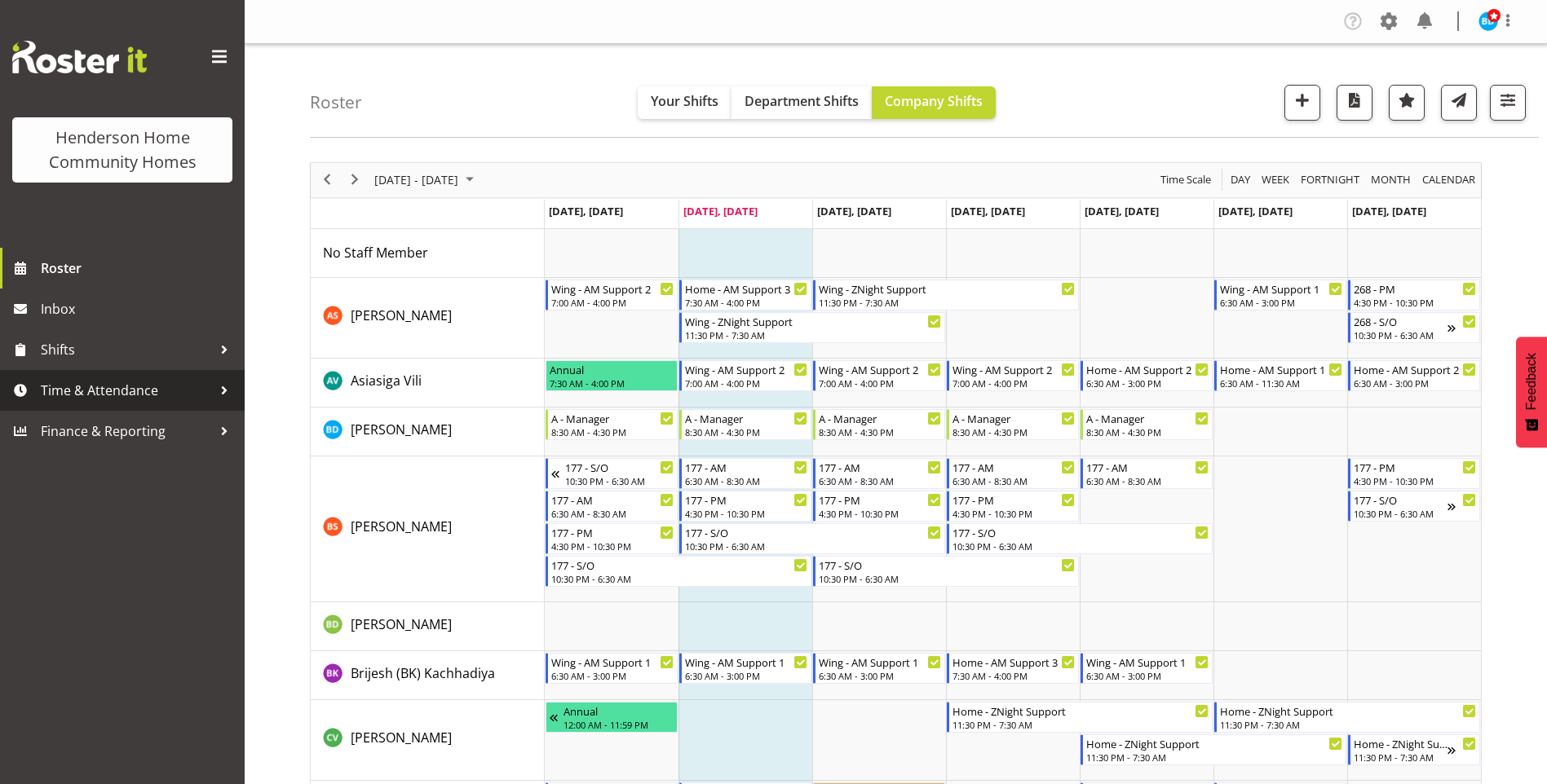
click at [63, 389] on span "Time & Attendance" at bounding box center [126, 390] width 171 height 24
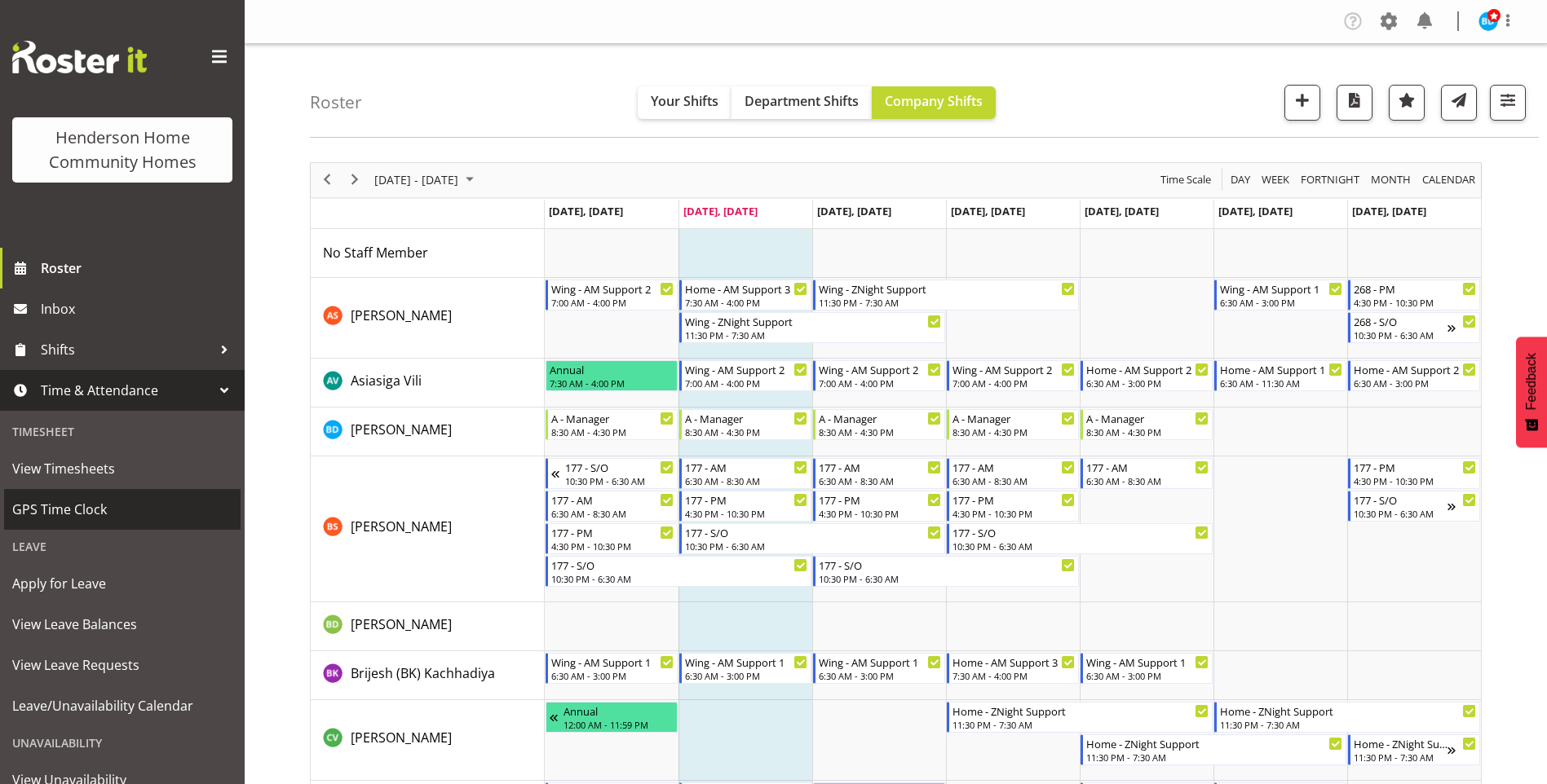
click at [90, 516] on span "GPS Time Clock" at bounding box center [122, 509] width 220 height 24
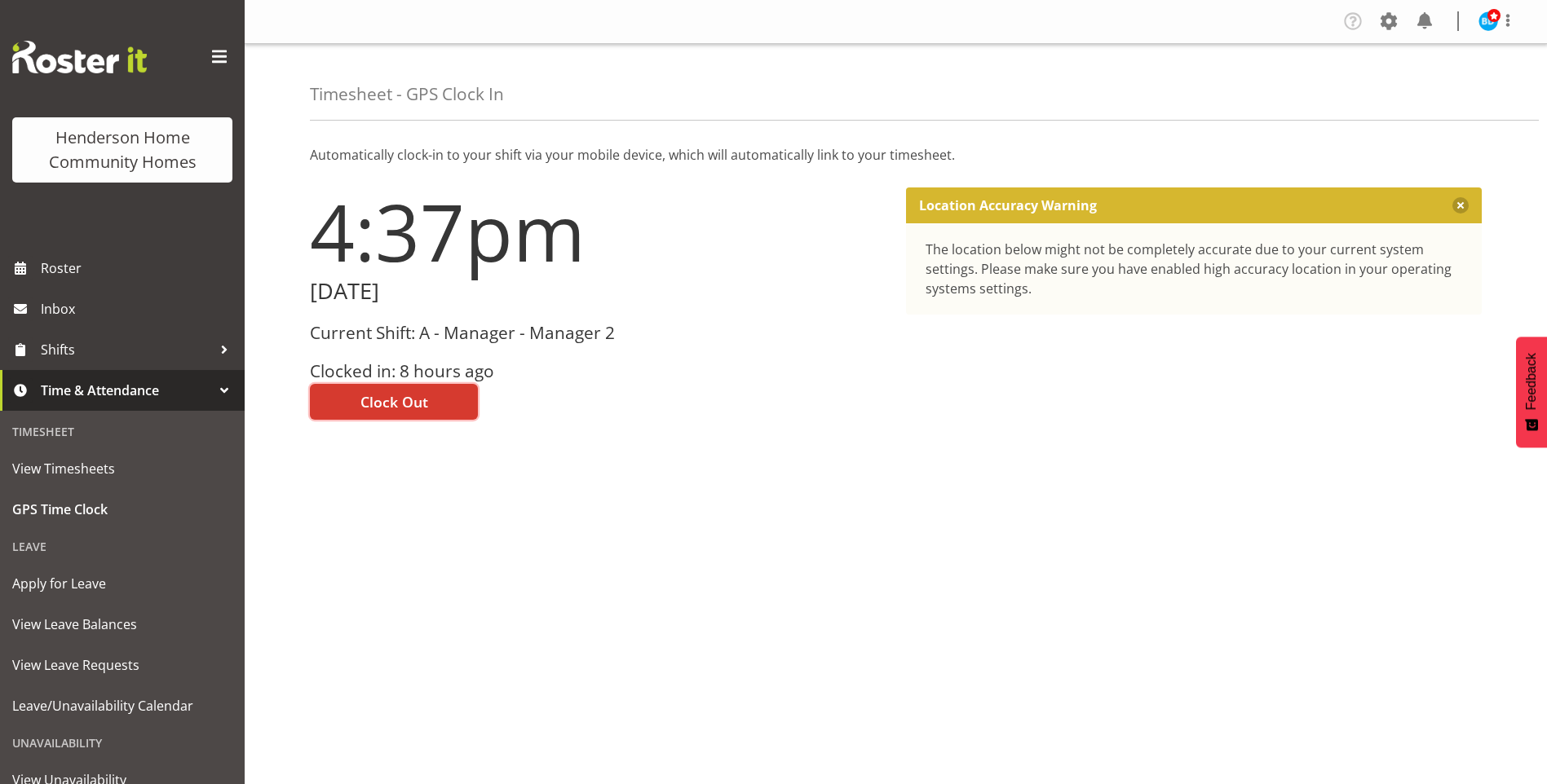
drag, startPoint x: 400, startPoint y: 398, endPoint x: 407, endPoint y: 390, distance: 10.6
click at [405, 391] on span "Clock Out" at bounding box center [394, 401] width 68 height 21
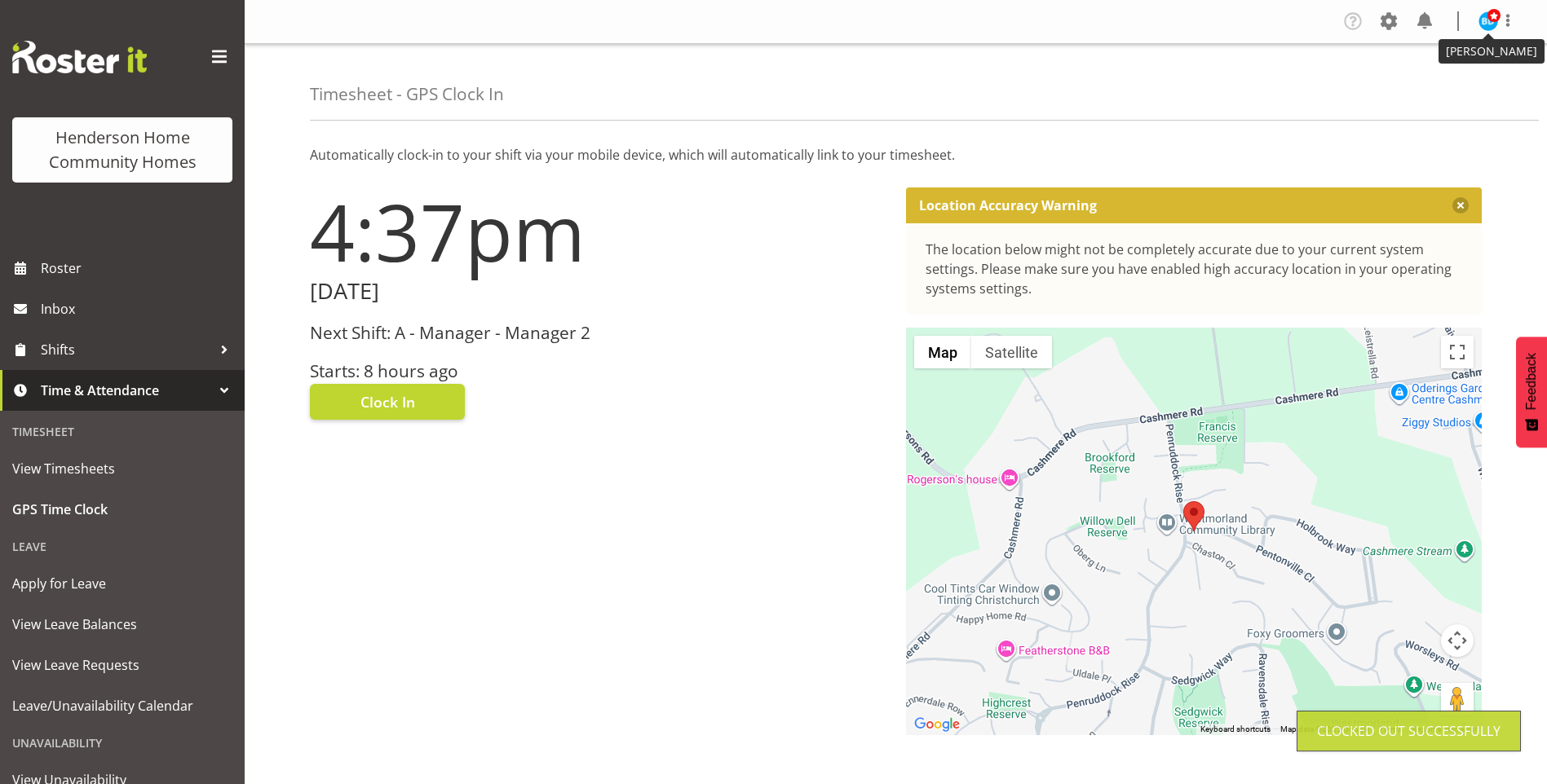
click at [1485, 23] on img at bounding box center [1488, 20] width 20 height 20
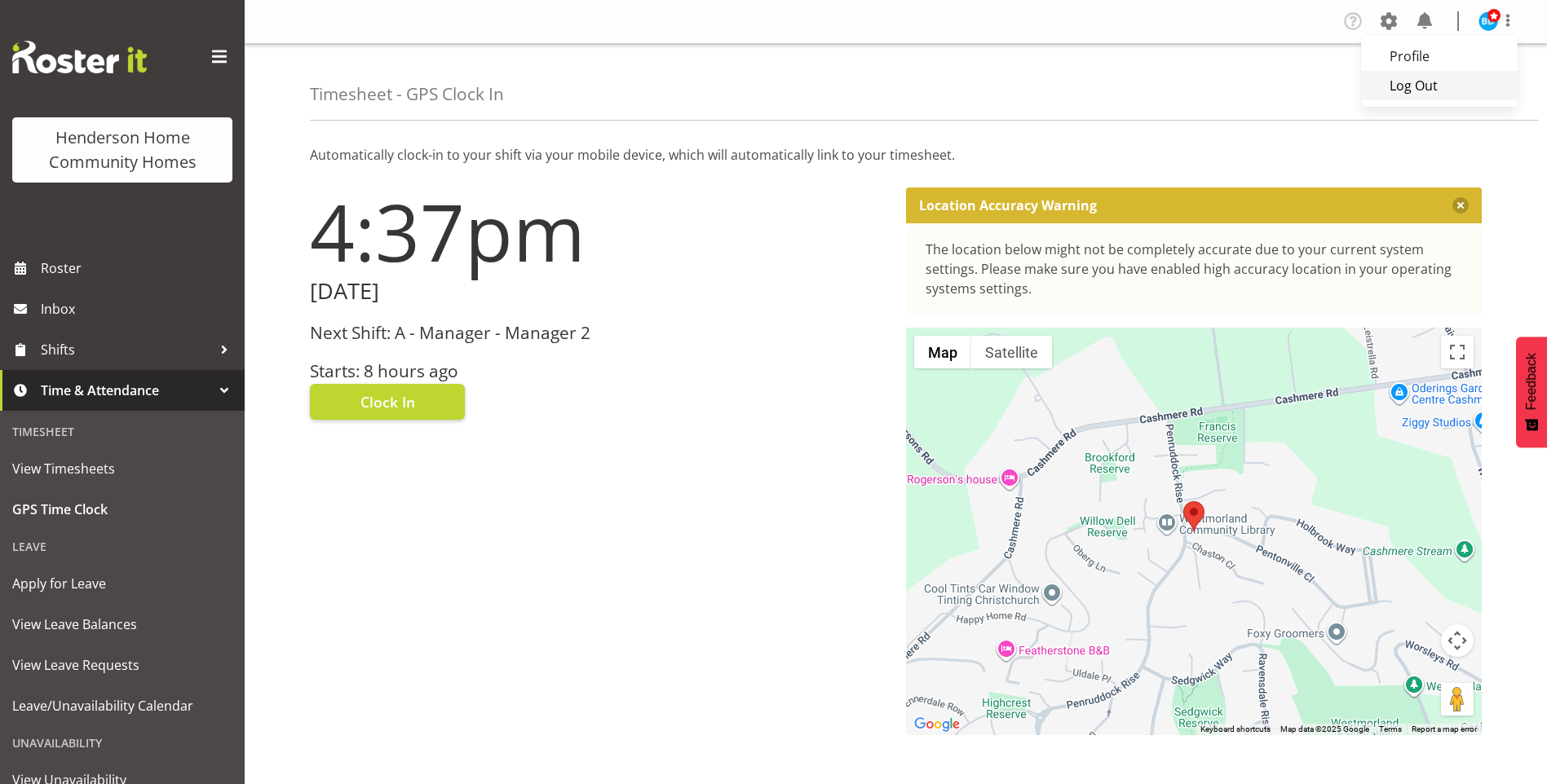
click at [1402, 87] on link "Log Out" at bounding box center [1439, 85] width 156 height 30
